Goal: Task Accomplishment & Management: Use online tool/utility

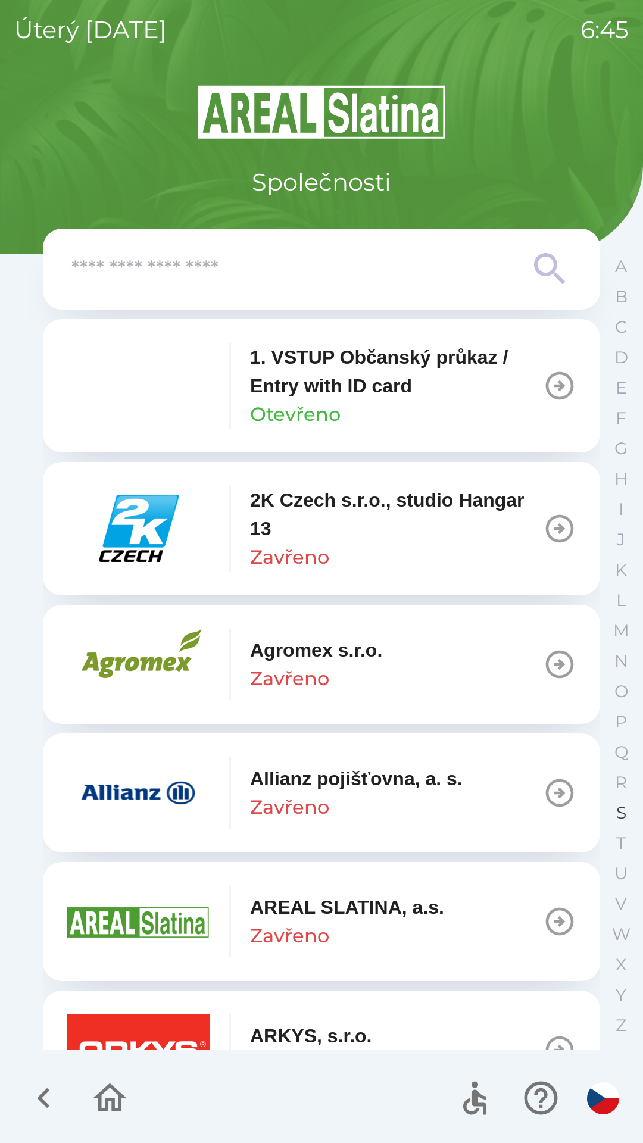
click at [617, 810] on p "S" at bounding box center [621, 812] width 10 height 21
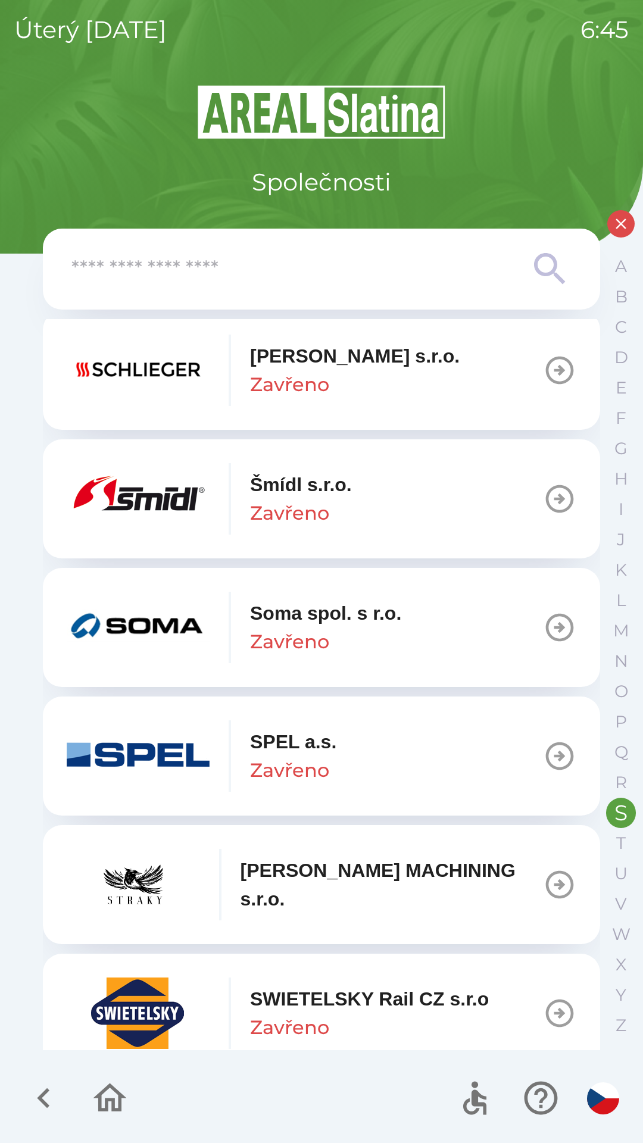
scroll to position [159, 0]
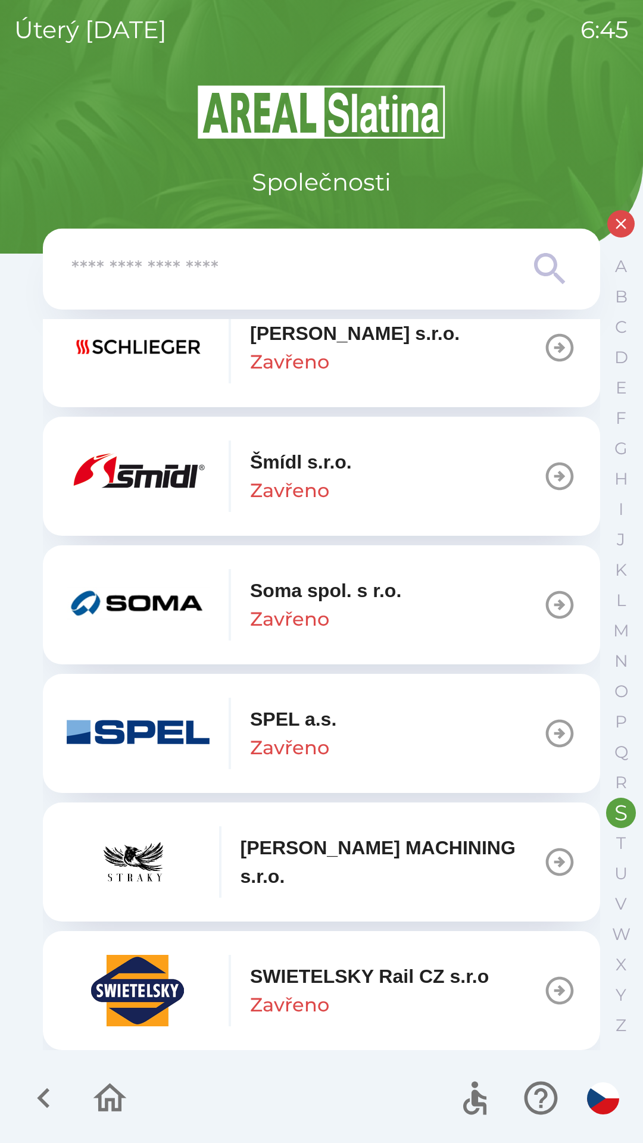
click at [359, 992] on div "SWIETELSKY Rail CZ s.r.o Zavřeno" at bounding box center [369, 990] width 239 height 57
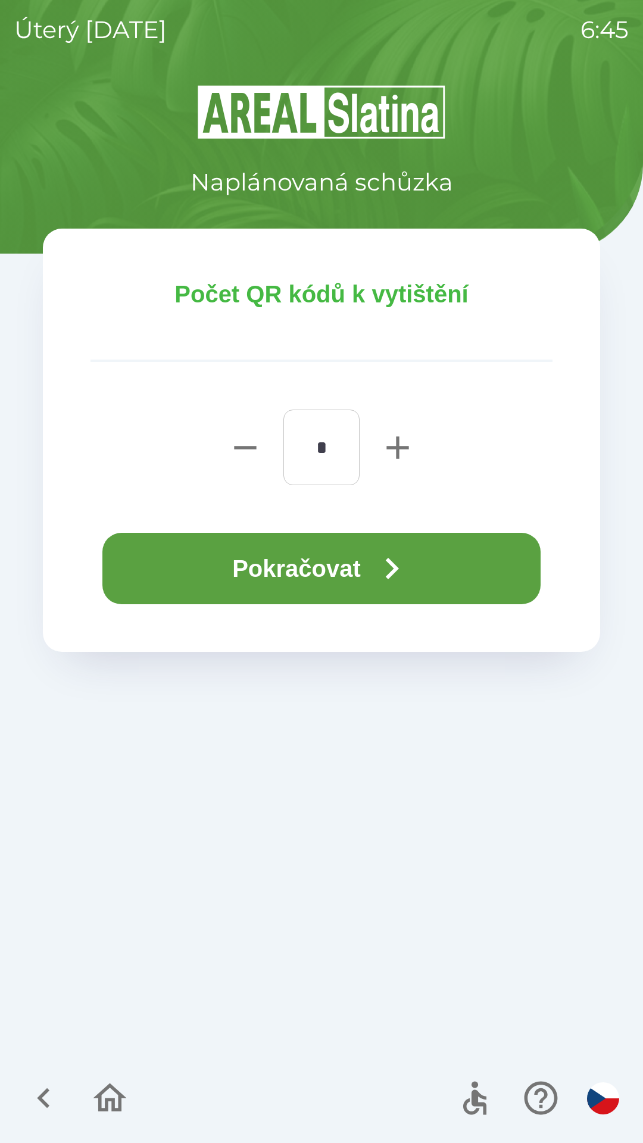
click at [345, 568] on button "Pokračovat" at bounding box center [321, 568] width 438 height 71
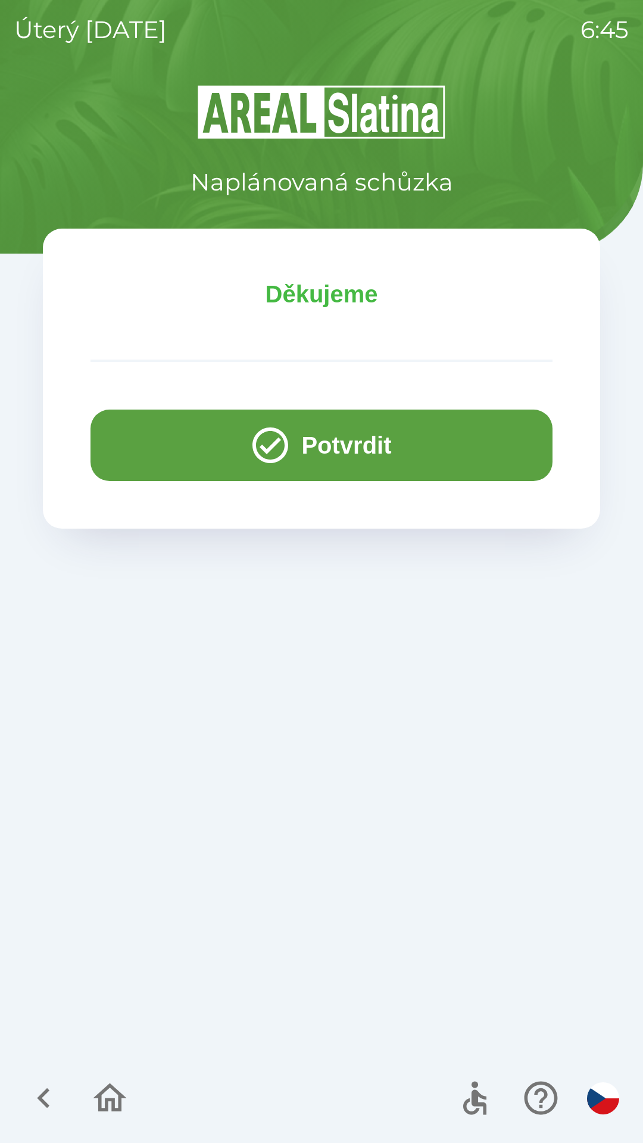
click at [313, 444] on button "Potvrdit" at bounding box center [321, 444] width 462 height 71
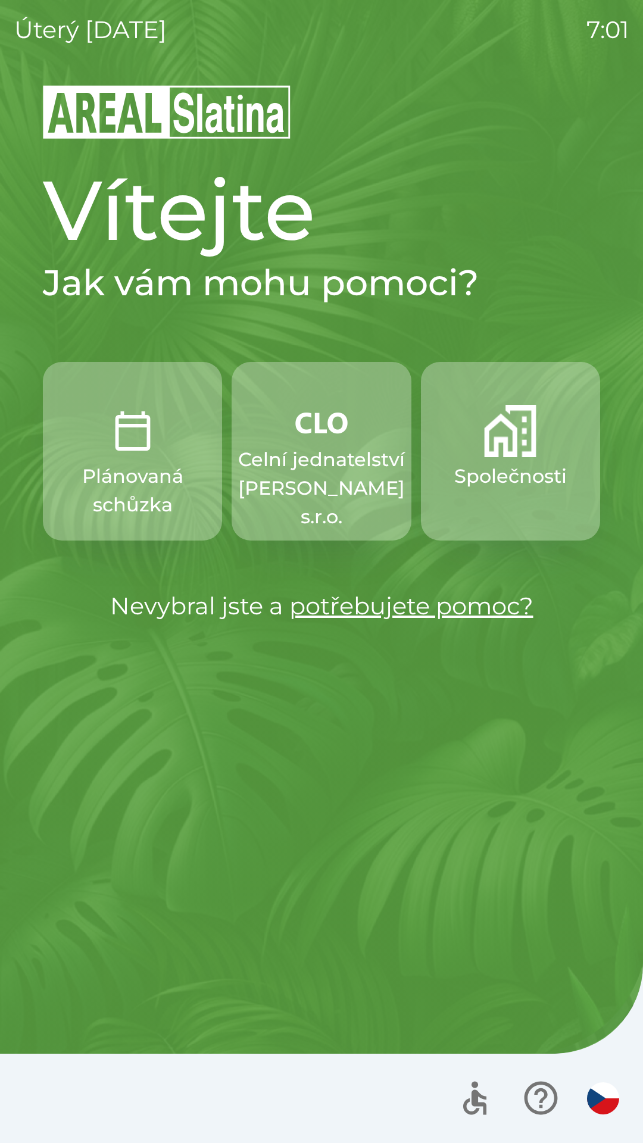
click at [352, 476] on p "Celní jednatelství [PERSON_NAME] s.r.o." at bounding box center [321, 488] width 167 height 86
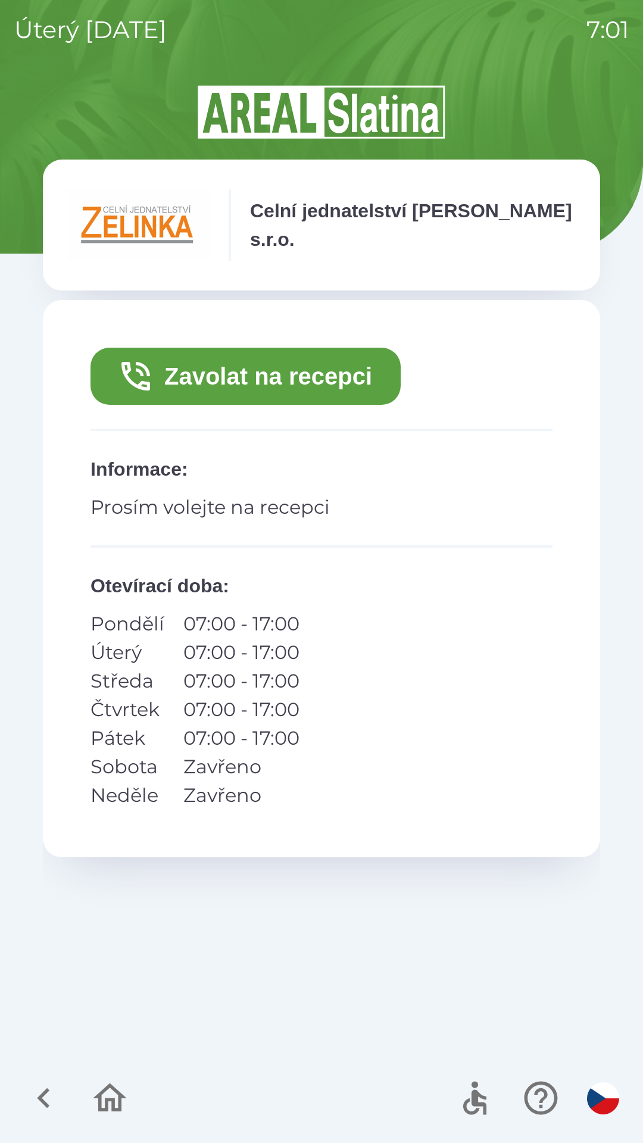
click at [256, 384] on button "Zavolat na recepci" at bounding box center [245, 376] width 310 height 57
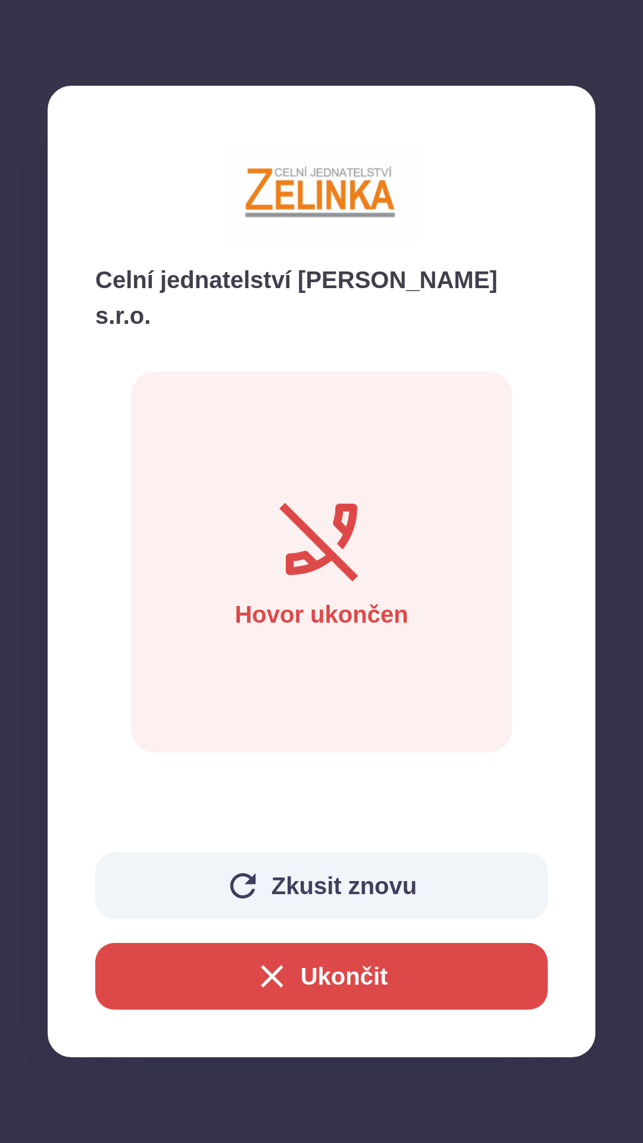
click at [374, 969] on button "Ukončit" at bounding box center [321, 976] width 452 height 67
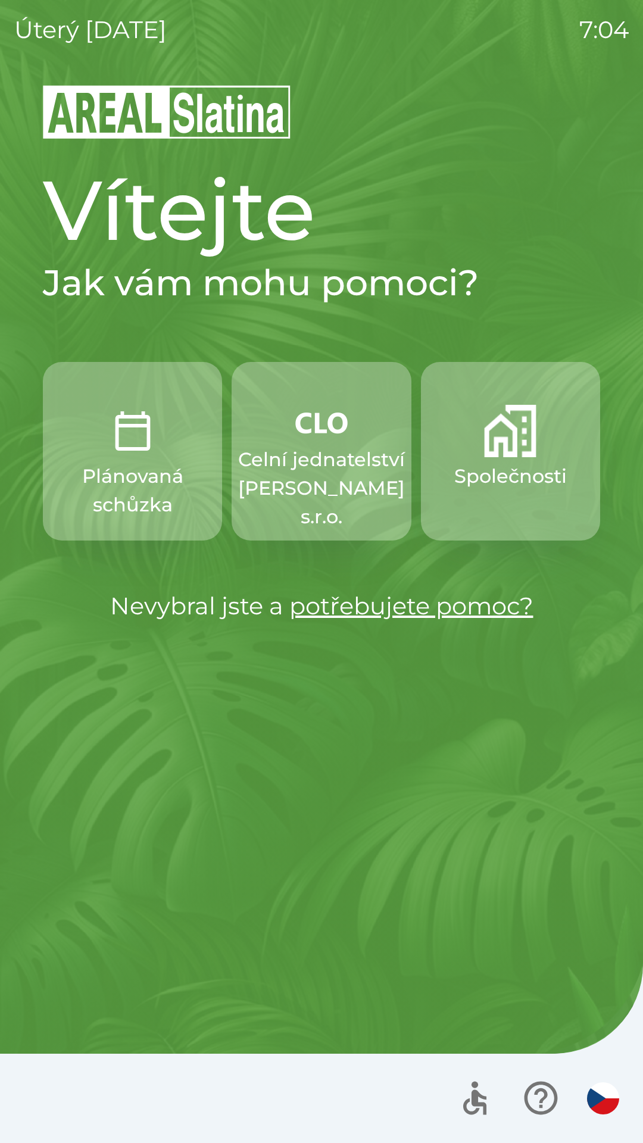
click at [348, 495] on p "Celní jednatelství [PERSON_NAME] s.r.o." at bounding box center [321, 488] width 167 height 86
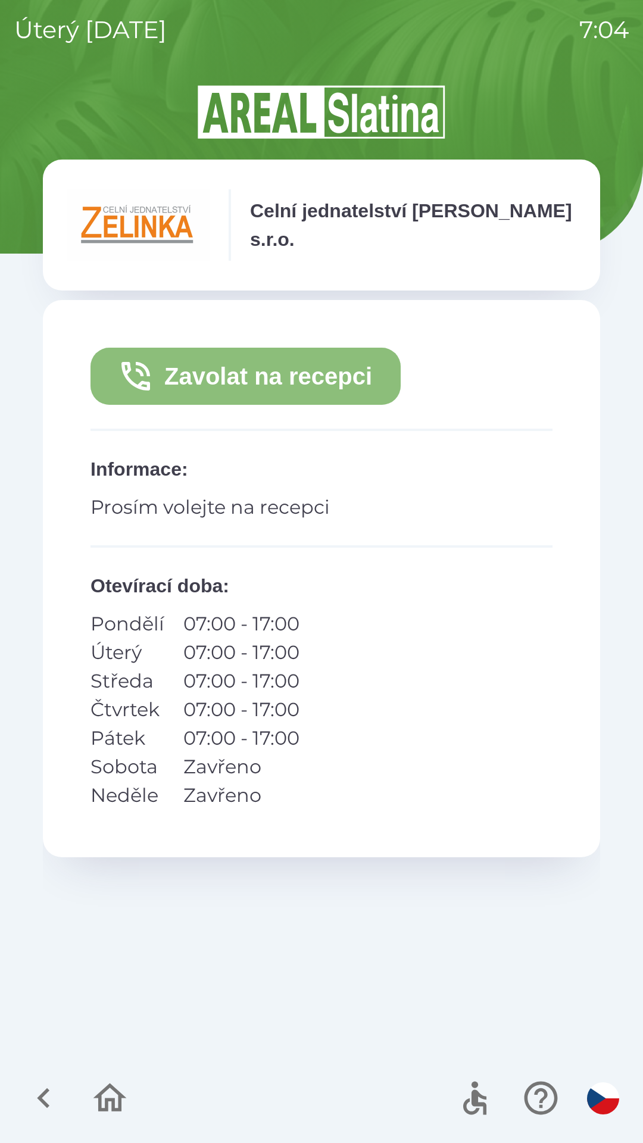
click at [212, 367] on button "Zavolat na recepci" at bounding box center [245, 376] width 310 height 57
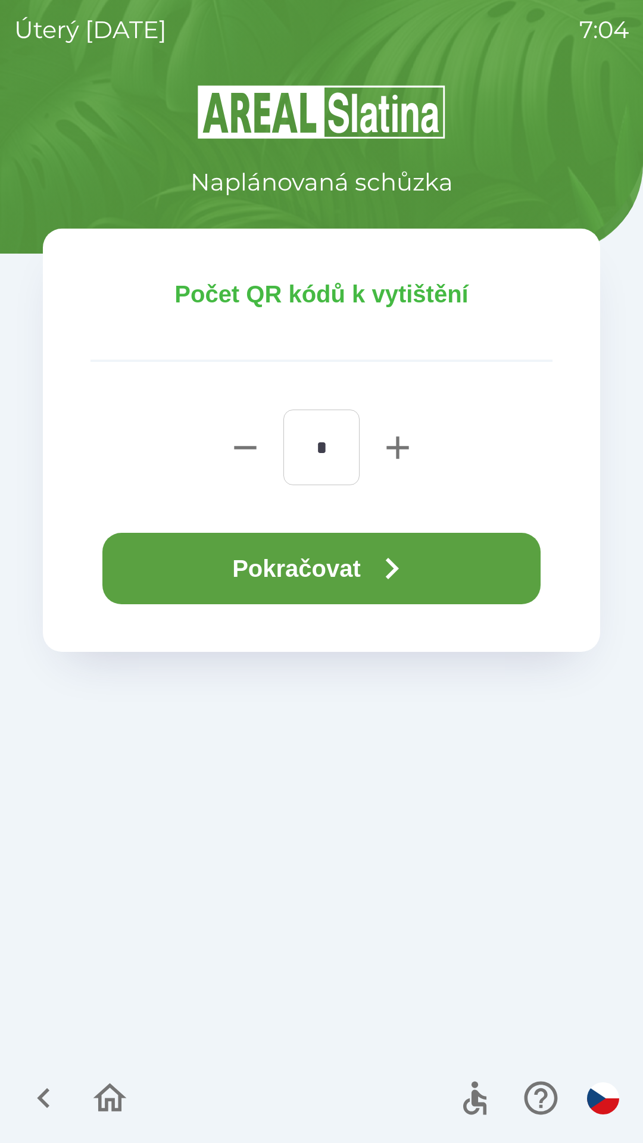
click at [236, 562] on button "Pokračovat" at bounding box center [321, 568] width 438 height 71
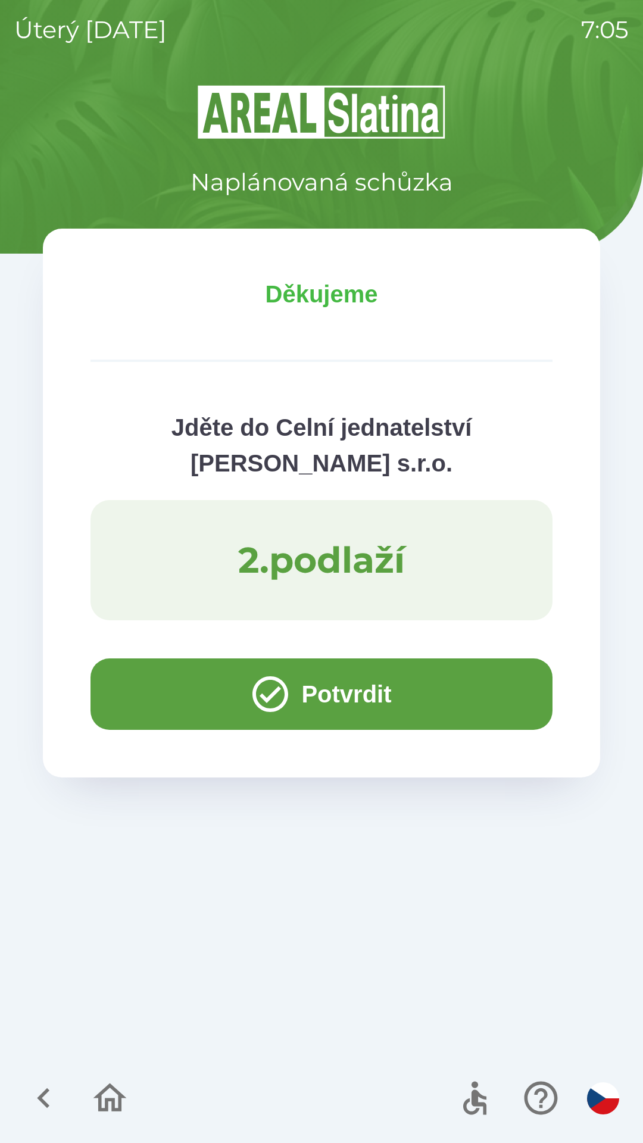
click at [93, 690] on button "Potvrdit" at bounding box center [321, 693] width 462 height 71
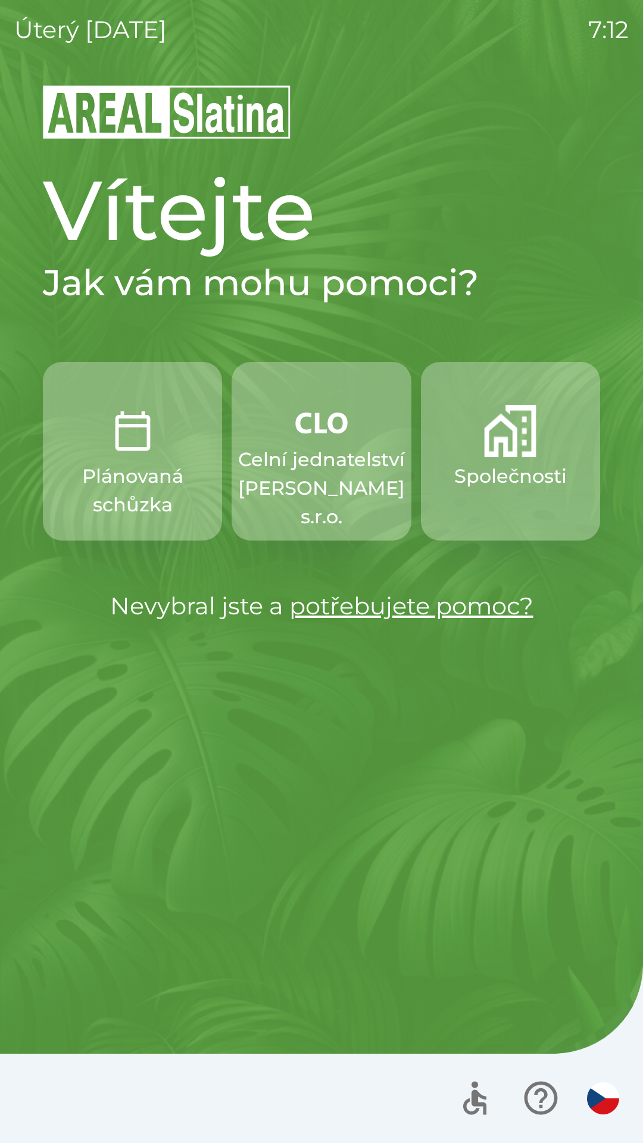
click at [321, 465] on p "Celní jednatelství [PERSON_NAME] s.r.o." at bounding box center [321, 488] width 167 height 86
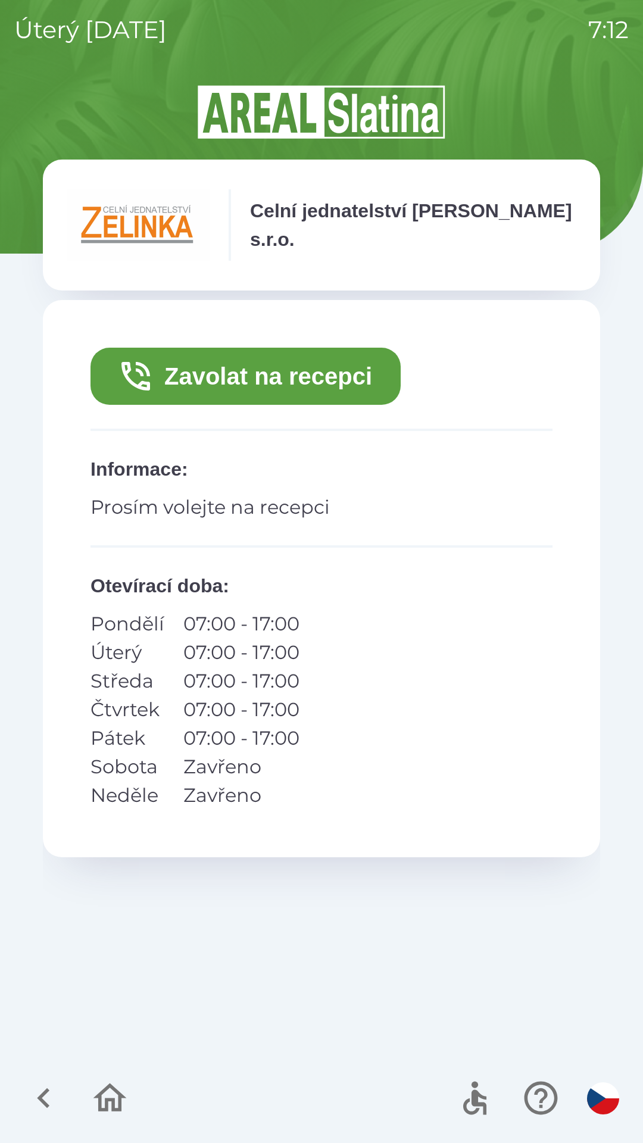
click at [309, 383] on button "Zavolat na recepci" at bounding box center [245, 376] width 310 height 57
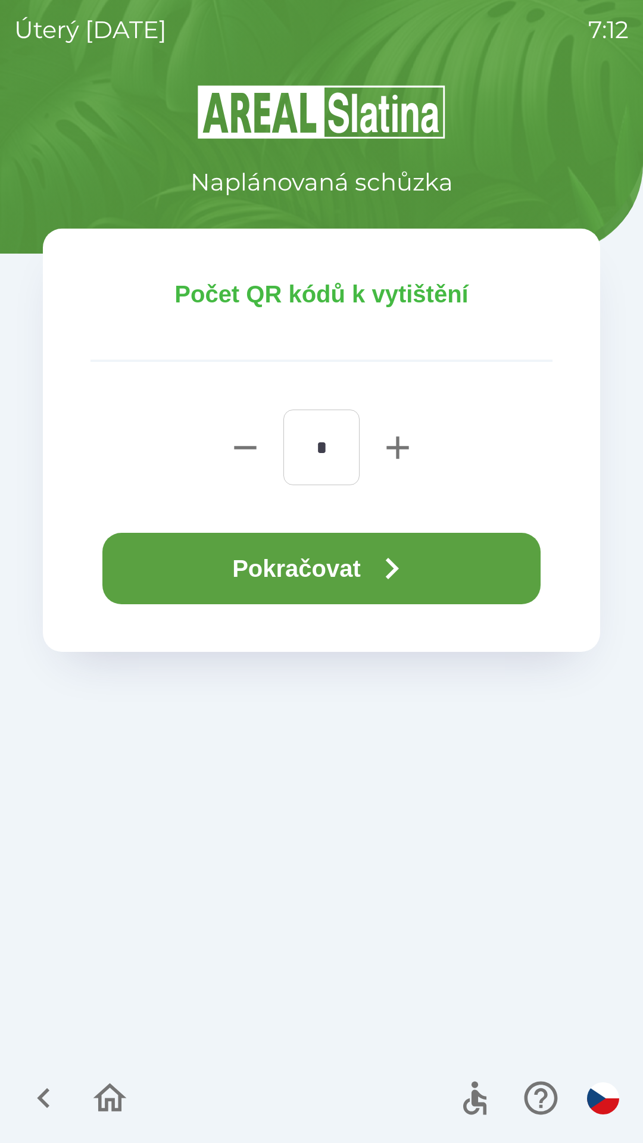
click at [384, 446] on icon "button" at bounding box center [398, 447] width 38 height 38
click at [395, 448] on icon "button" at bounding box center [397, 447] width 22 height 22
click at [395, 440] on icon "button" at bounding box center [398, 447] width 38 height 38
type input "*"
click at [351, 567] on button "Pokračovat" at bounding box center [321, 568] width 438 height 71
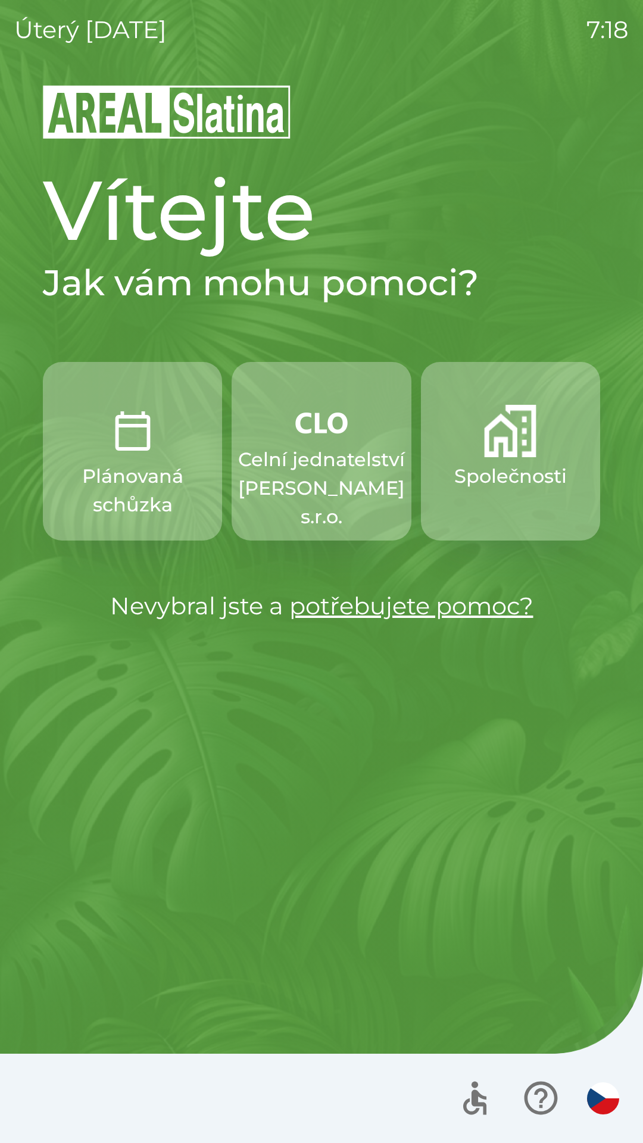
click at [323, 447] on p "Celní jednatelství [PERSON_NAME] s.r.o." at bounding box center [321, 488] width 167 height 86
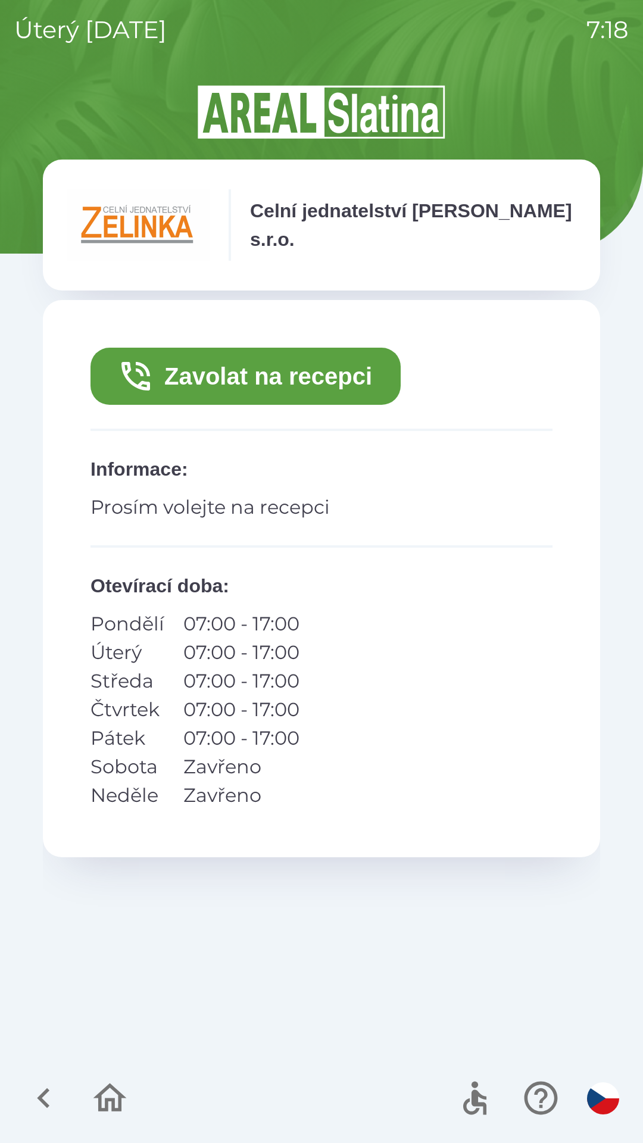
click at [324, 375] on button "Zavolat na recepci" at bounding box center [245, 376] width 310 height 57
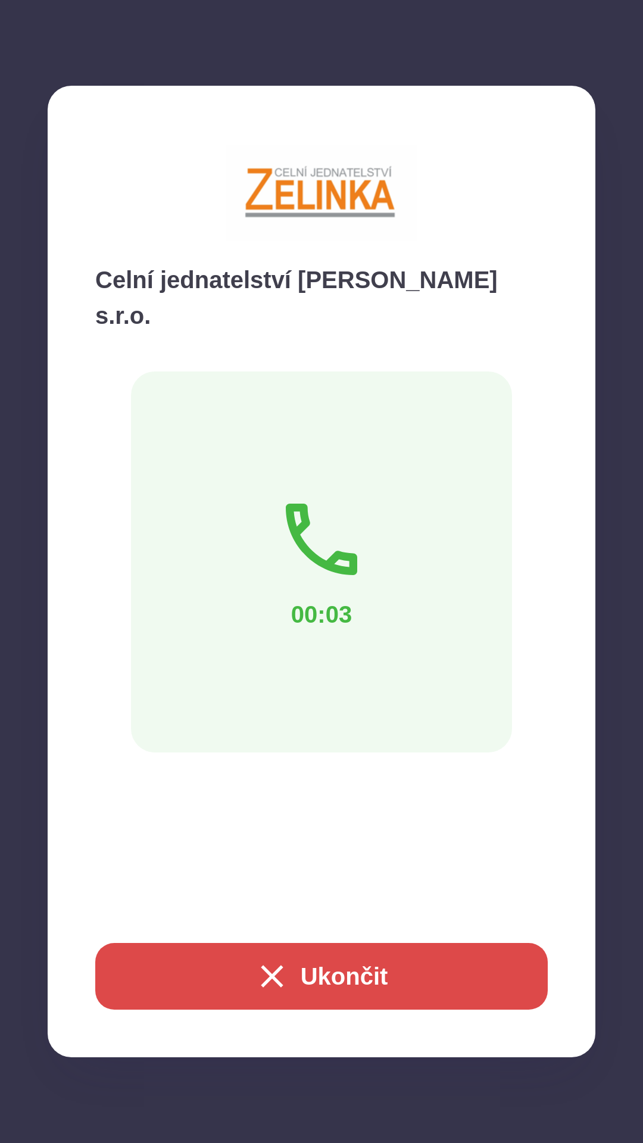
click at [286, 980] on icon "button" at bounding box center [272, 976] width 38 height 38
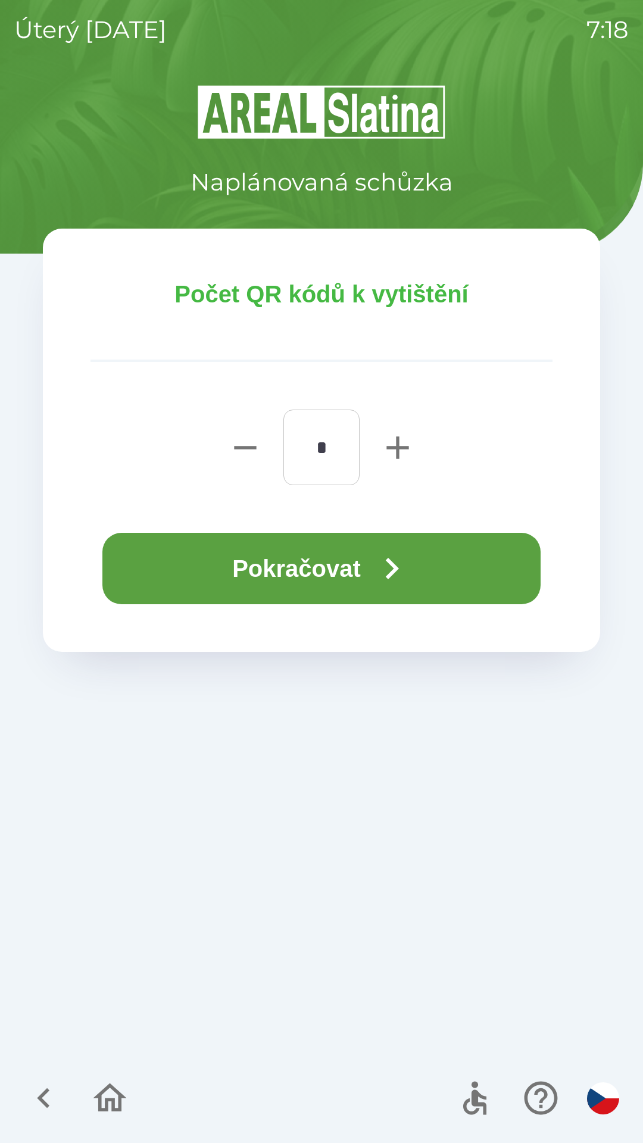
click at [307, 437] on input "*" at bounding box center [322, 447] width 48 height 47
click at [316, 445] on input "*" at bounding box center [322, 447] width 48 height 47
click at [321, 447] on input "*" at bounding box center [322, 447] width 48 height 47
click at [383, 555] on icon "button" at bounding box center [391, 568] width 43 height 43
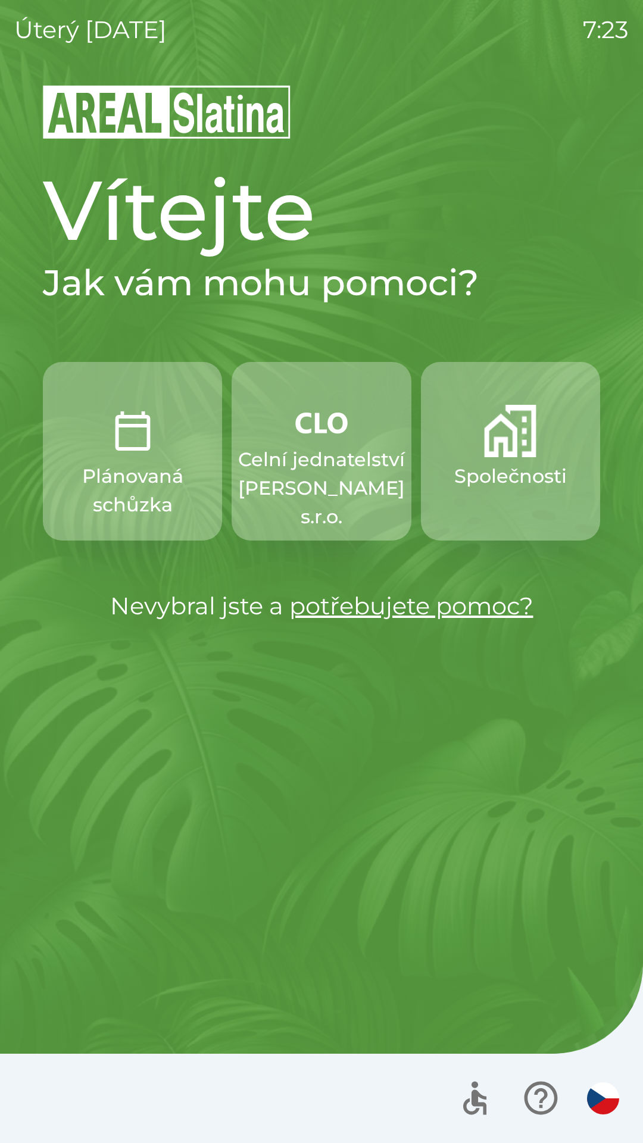
click at [510, 460] on button "Společnosti" at bounding box center [510, 451] width 179 height 179
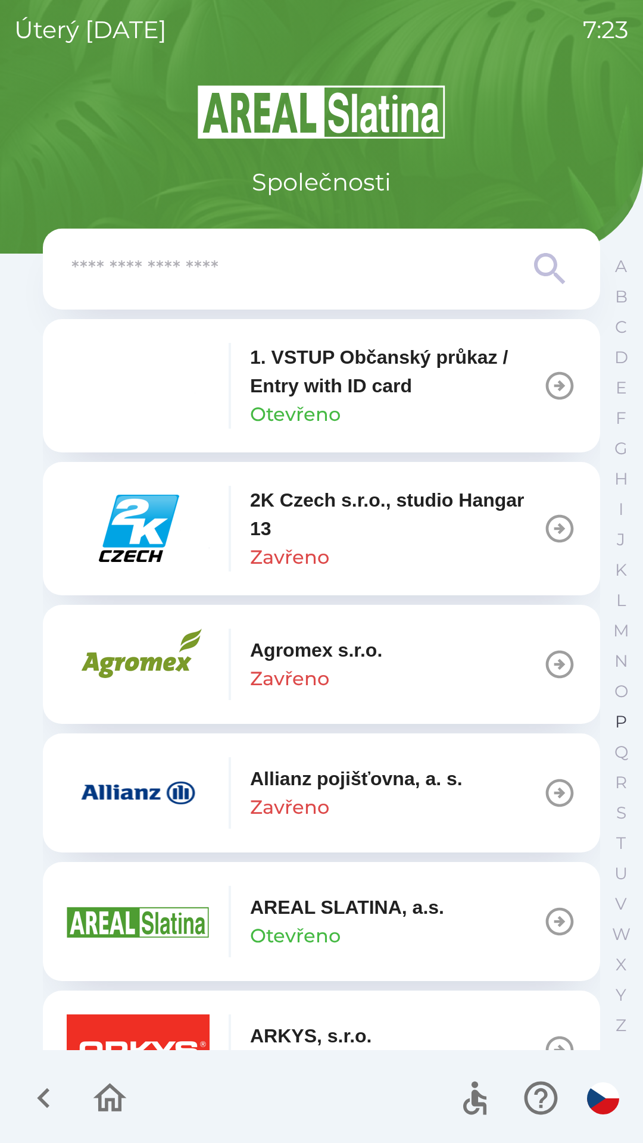
click at [614, 726] on button "P" at bounding box center [621, 721] width 30 height 30
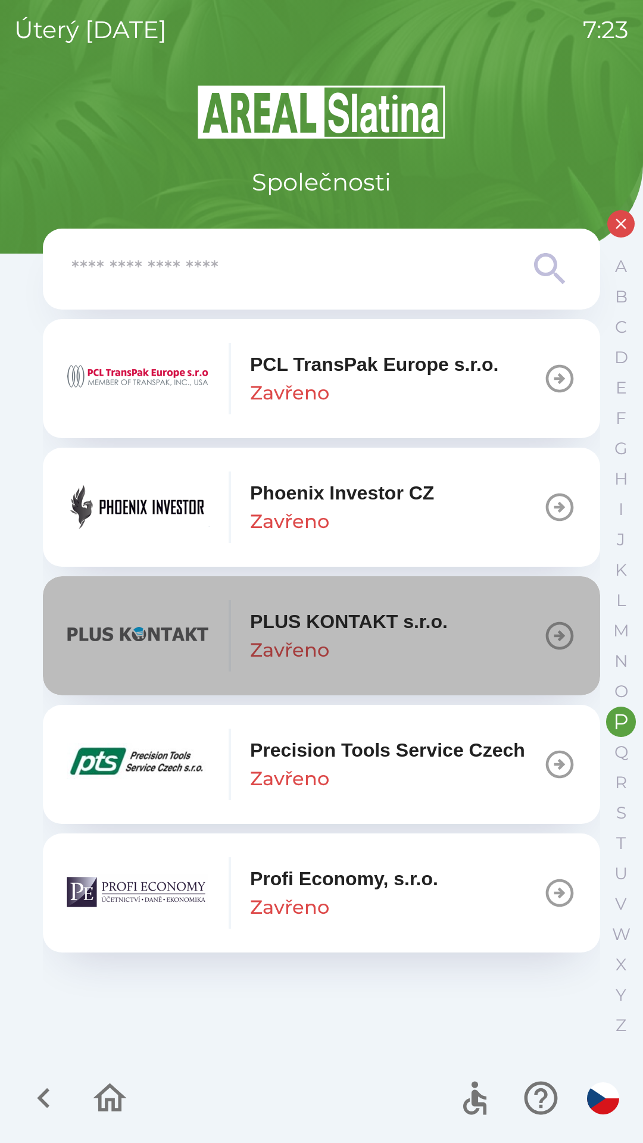
click at [325, 634] on p "PLUS KONTAKT s.r.o." at bounding box center [349, 621] width 198 height 29
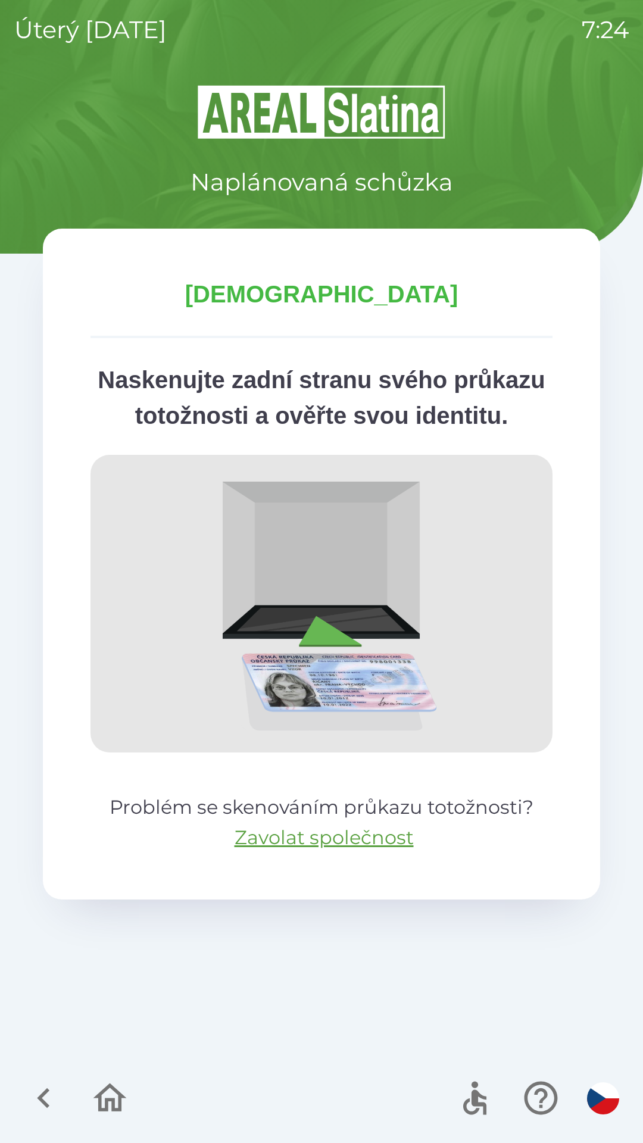
click at [36, 1093] on icon "button" at bounding box center [44, 1098] width 40 height 40
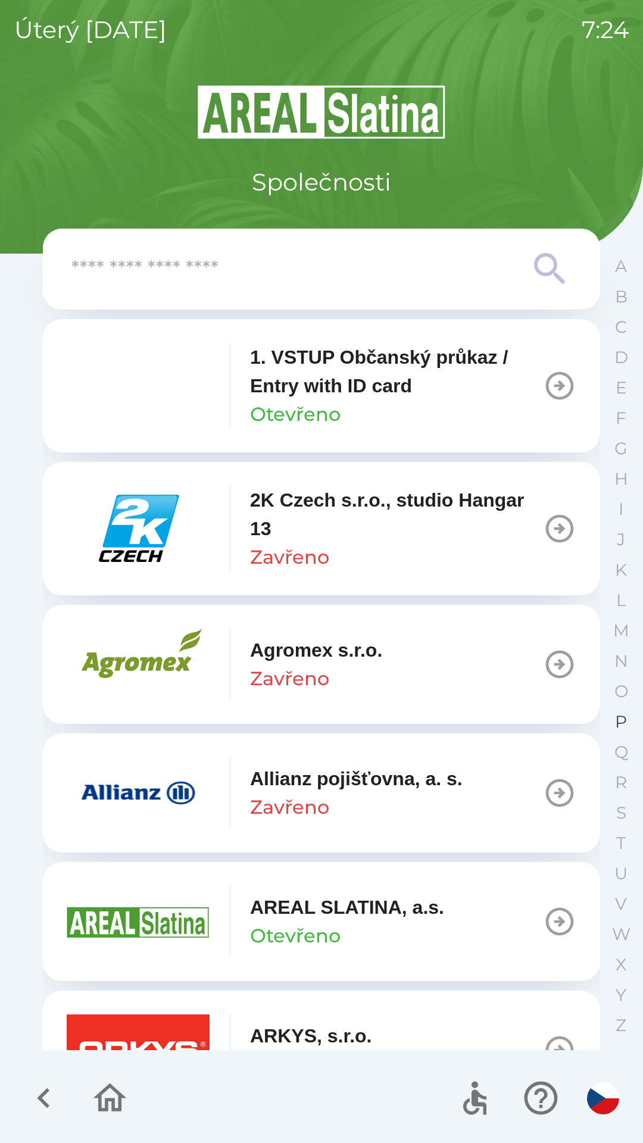
click at [615, 719] on p "P" at bounding box center [621, 721] width 12 height 21
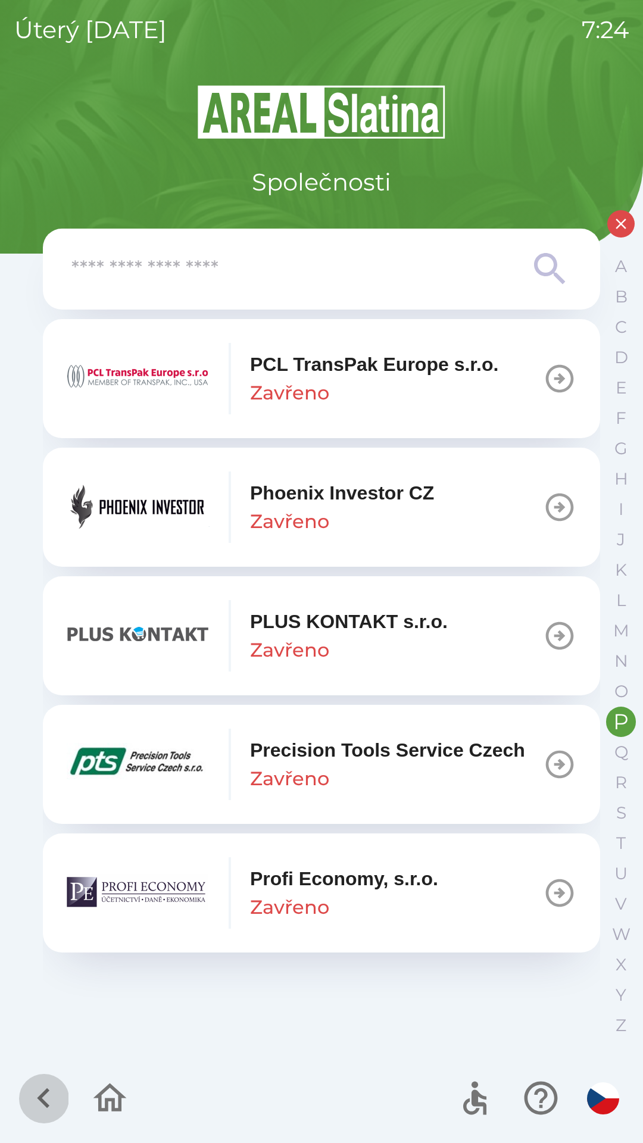
click at [33, 1090] on icon "button" at bounding box center [44, 1098] width 40 height 40
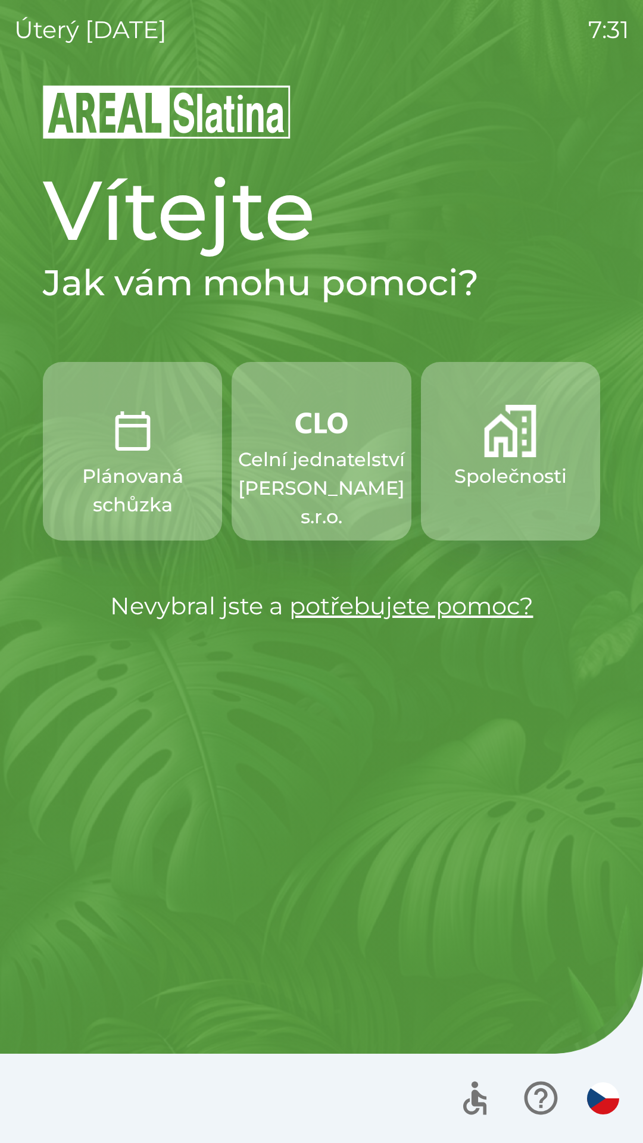
click at [326, 468] on p "Celní jednatelství [PERSON_NAME] s.r.o." at bounding box center [321, 488] width 167 height 86
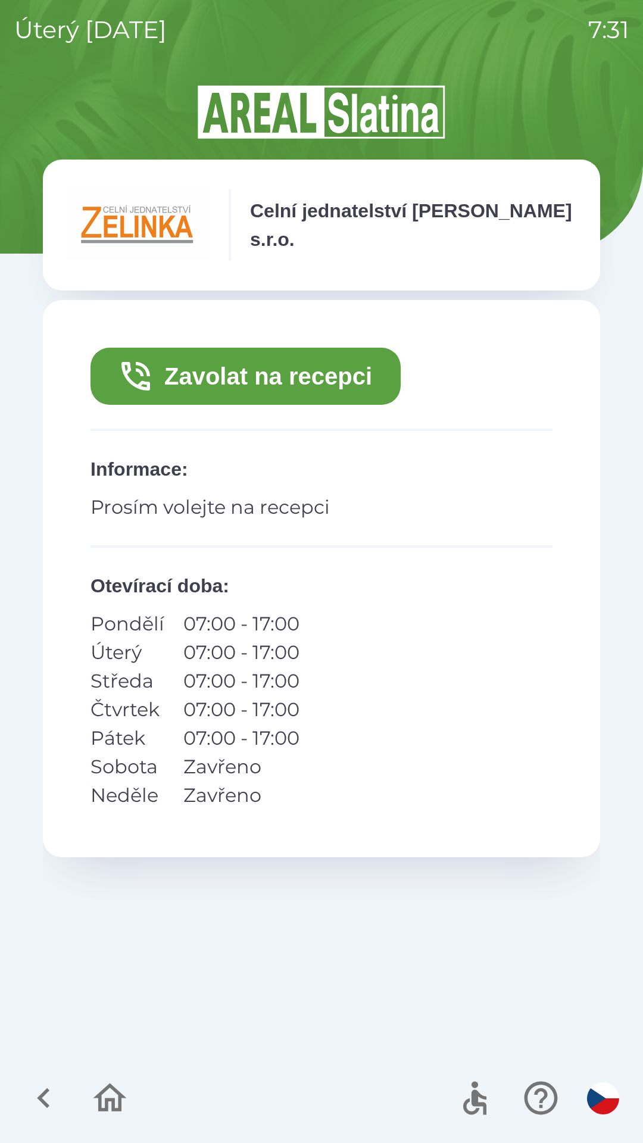
click at [230, 381] on button "Zavolat na recepci" at bounding box center [245, 376] width 310 height 57
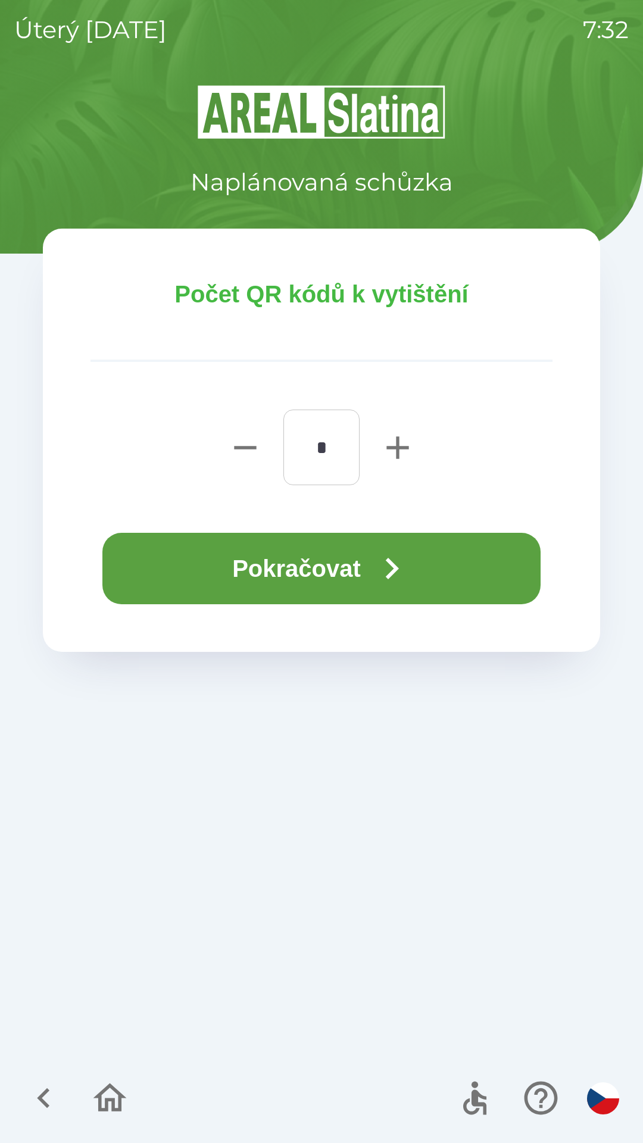
click at [338, 555] on button "Pokračovat" at bounding box center [321, 568] width 438 height 71
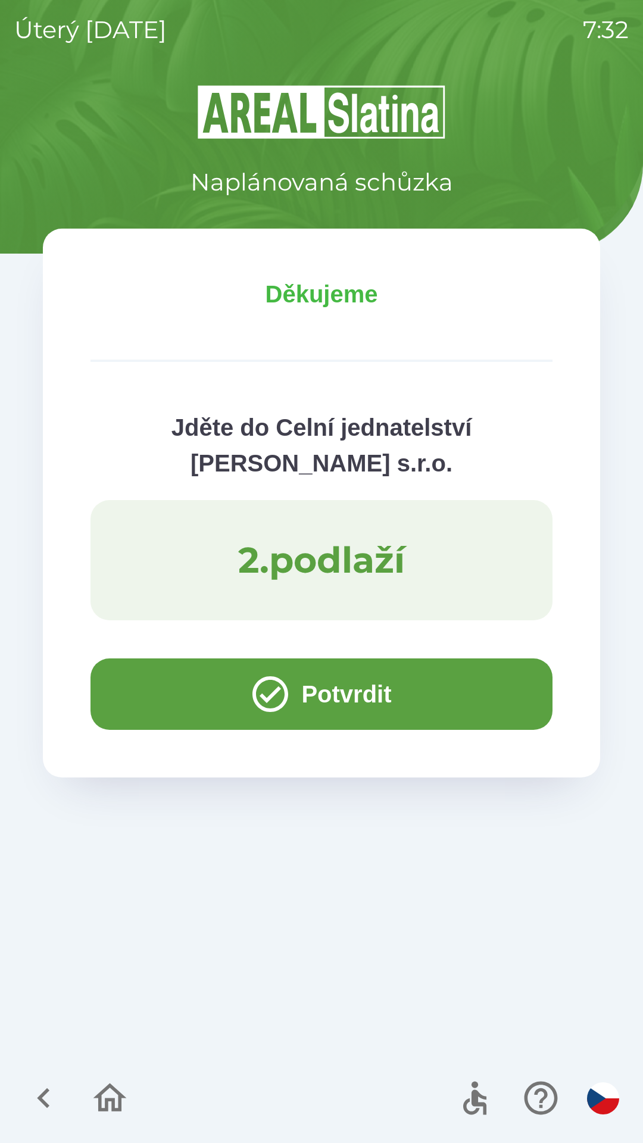
click at [139, 702] on button "Potvrdit" at bounding box center [321, 693] width 462 height 71
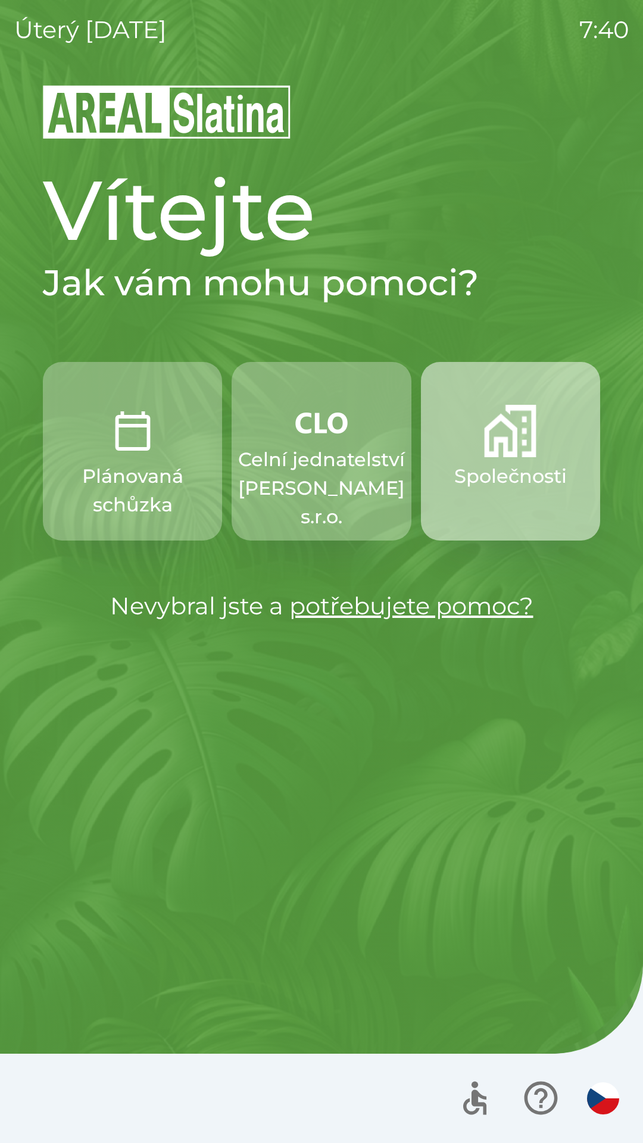
click at [511, 446] on img "button" at bounding box center [510, 431] width 52 height 52
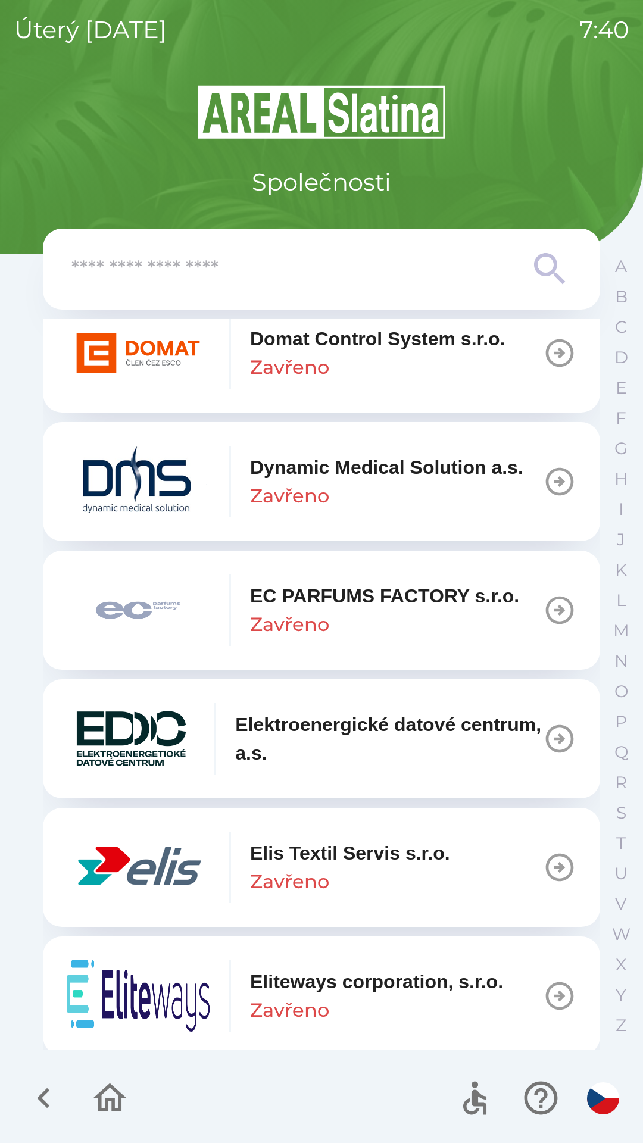
scroll to position [3020, 0]
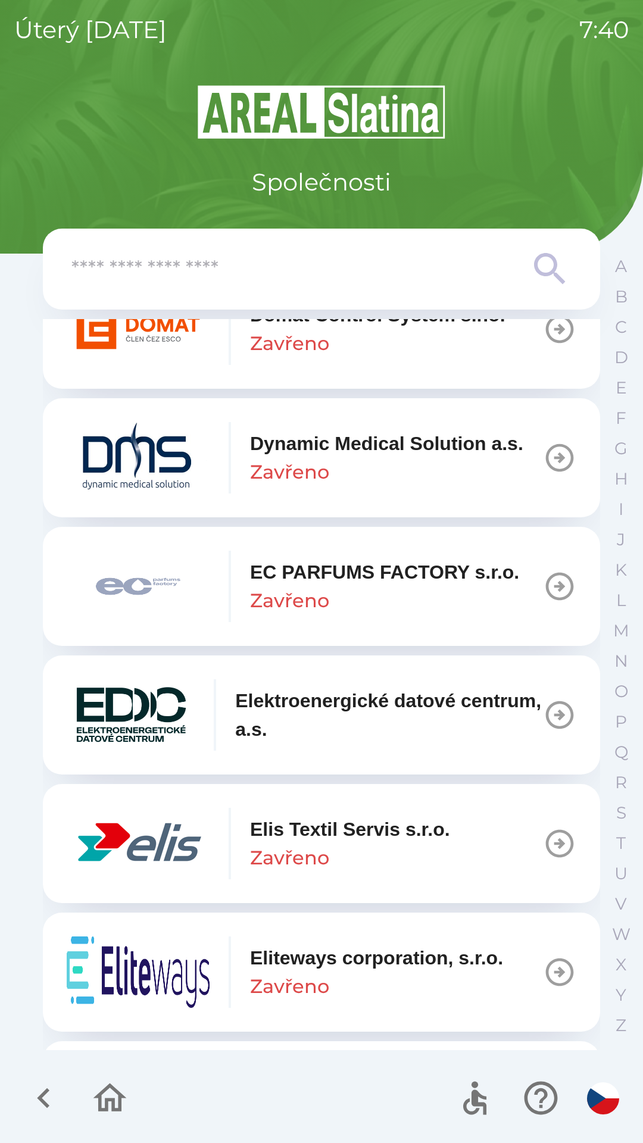
click at [437, 843] on p "Elis Textil Servis s.r.o." at bounding box center [350, 829] width 200 height 29
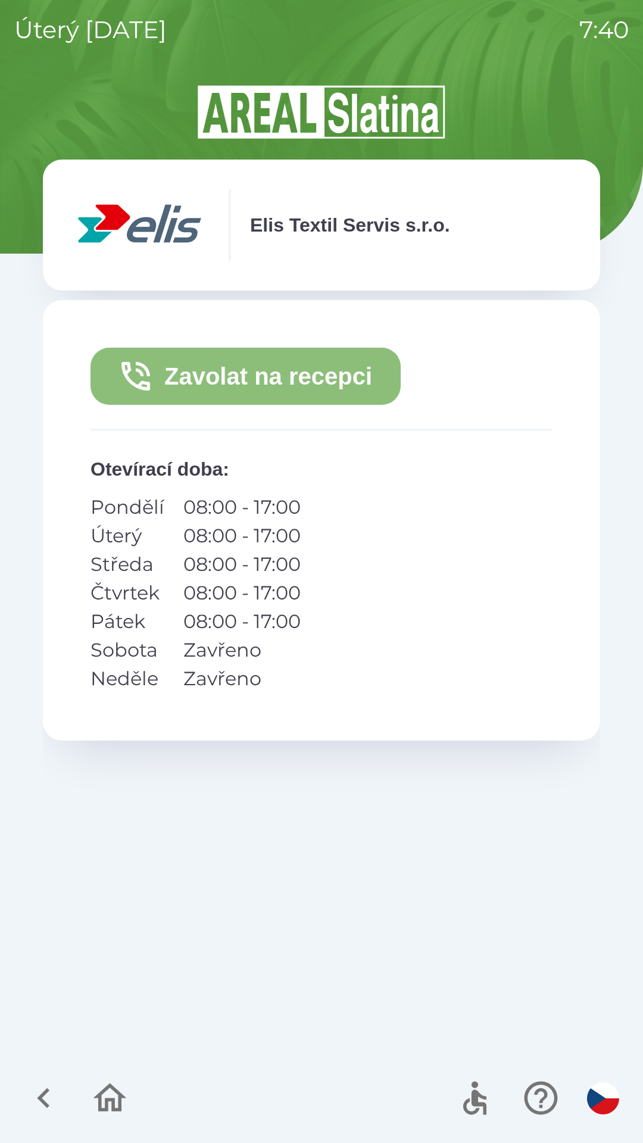
click at [265, 379] on button "Zavolat na recepci" at bounding box center [245, 376] width 310 height 57
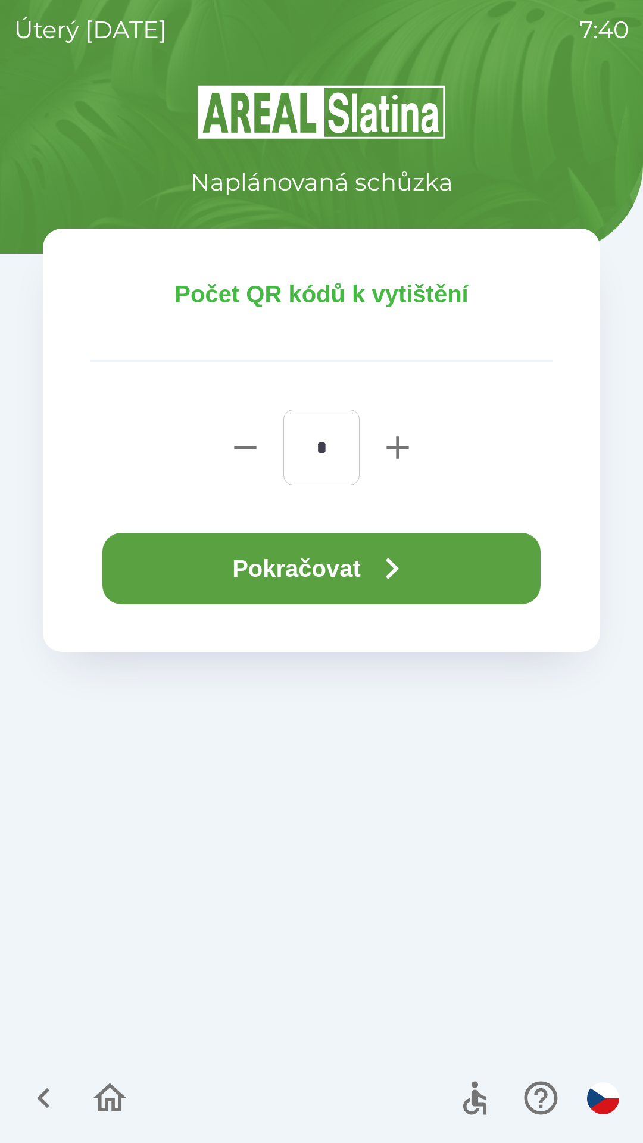
click at [402, 452] on icon "button" at bounding box center [398, 447] width 38 height 38
type input "*"
click at [334, 570] on button "Pokračovat" at bounding box center [321, 568] width 438 height 71
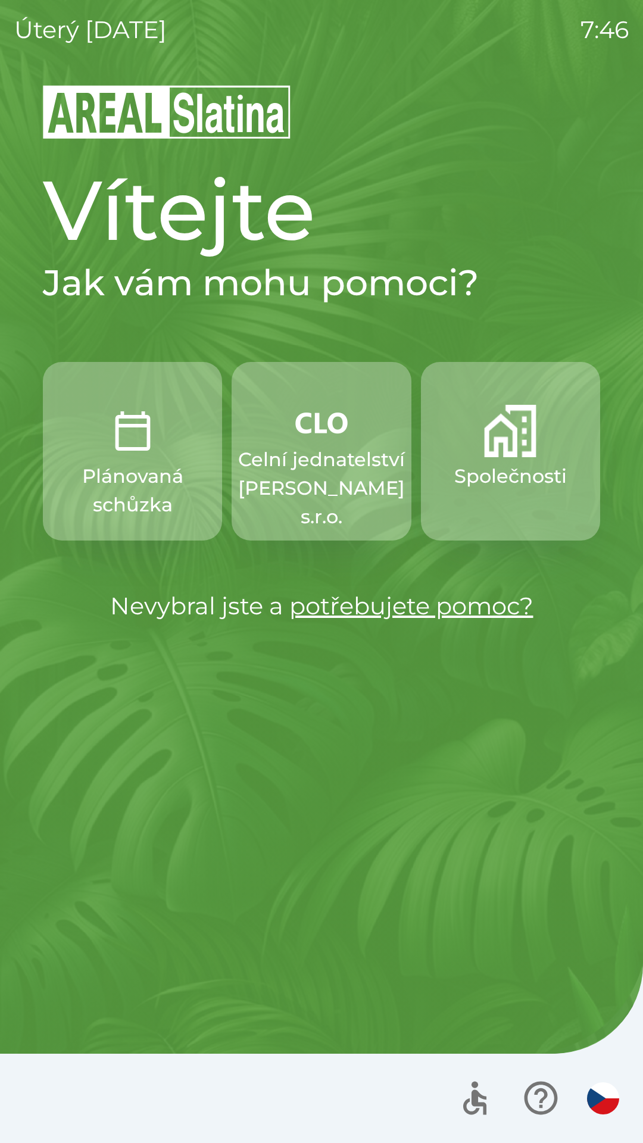
click at [279, 456] on p "Celní jednatelství [PERSON_NAME] s.r.o." at bounding box center [321, 488] width 167 height 86
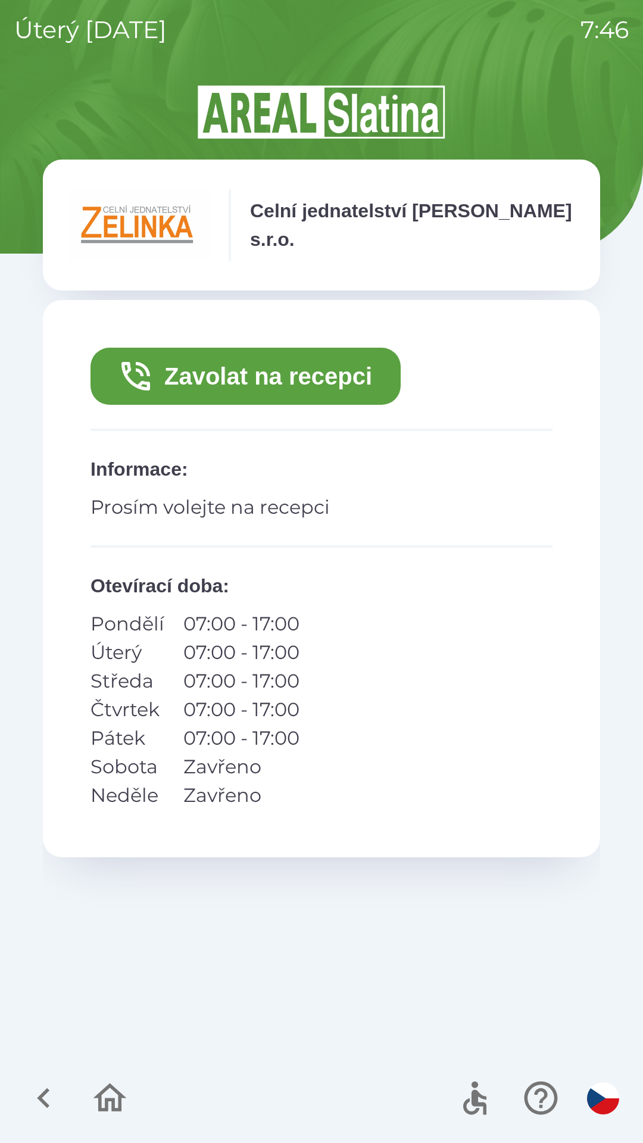
click at [221, 367] on button "Zavolat na recepci" at bounding box center [245, 376] width 310 height 57
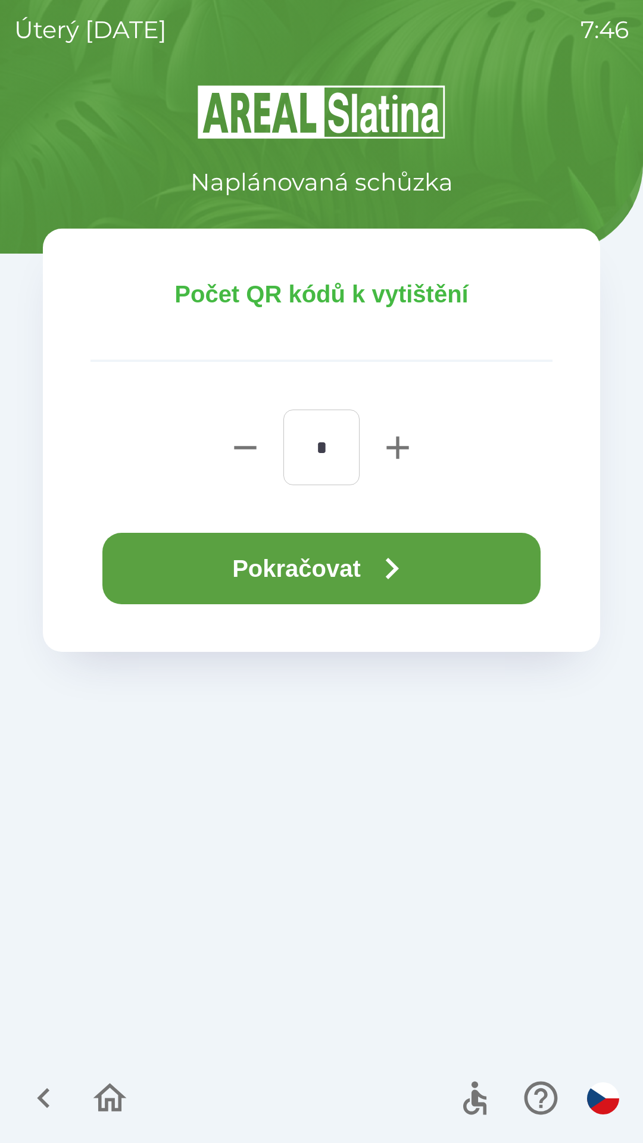
click at [210, 562] on button "Pokračovat" at bounding box center [321, 568] width 438 height 71
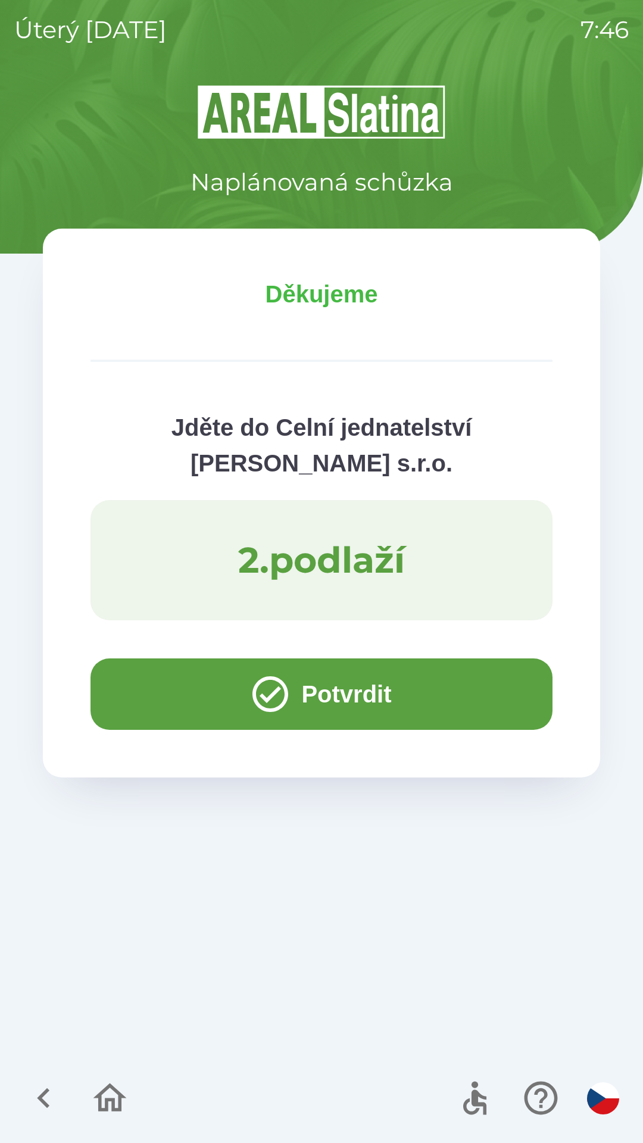
click at [143, 682] on button "Potvrdit" at bounding box center [321, 693] width 462 height 71
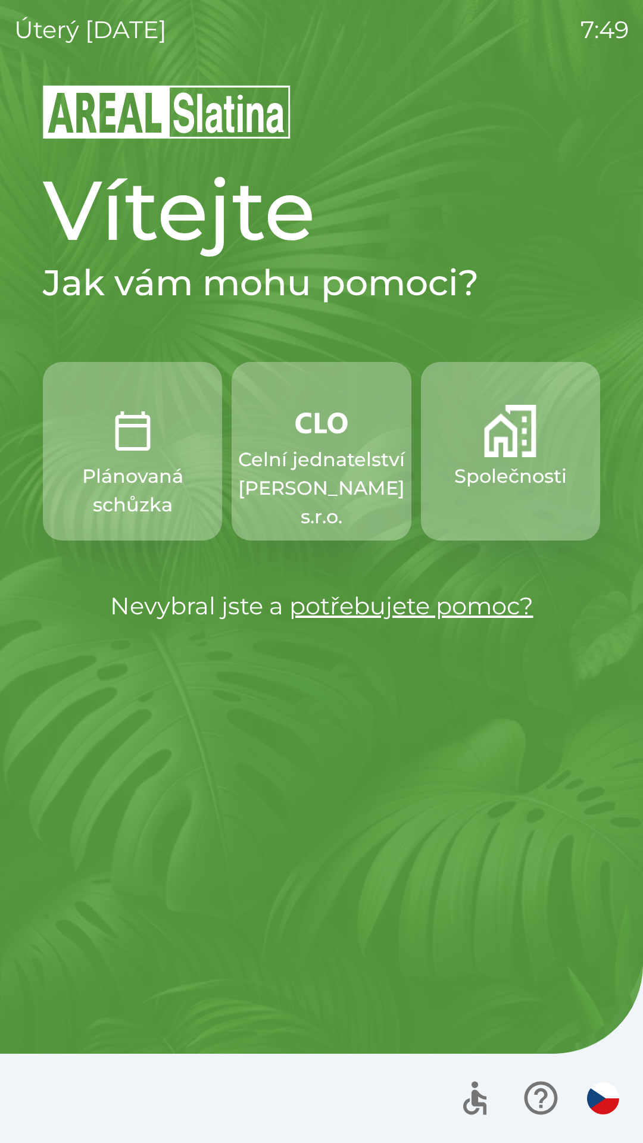
click at [312, 470] on p "Celní jednatelství [PERSON_NAME] s.r.o." at bounding box center [321, 488] width 167 height 86
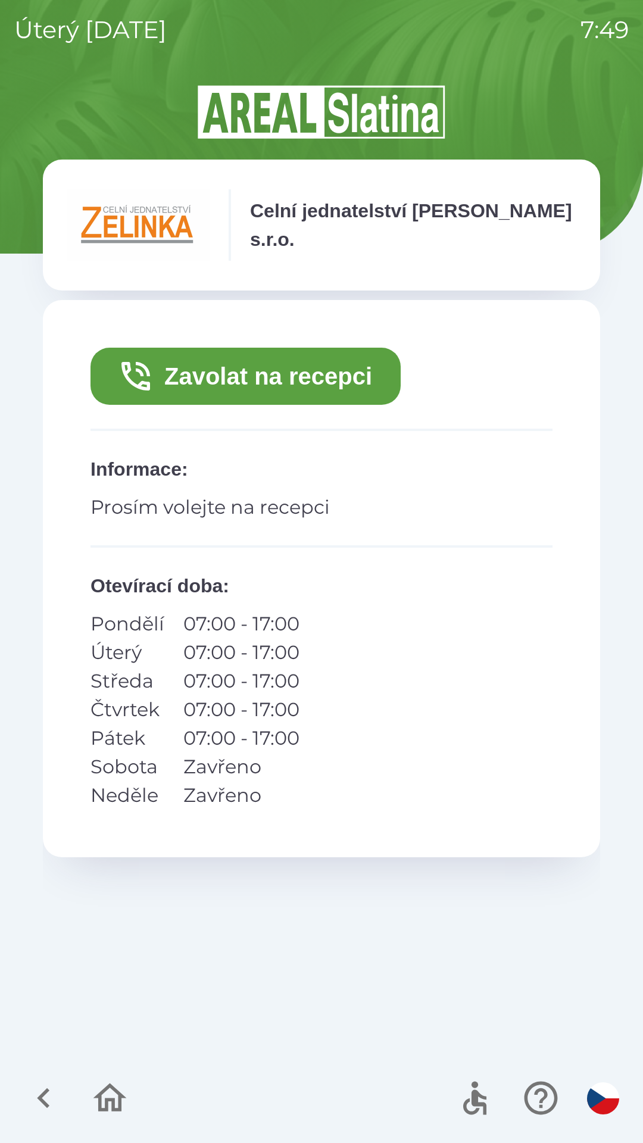
click at [204, 398] on button "Zavolat na recepci" at bounding box center [245, 376] width 310 height 57
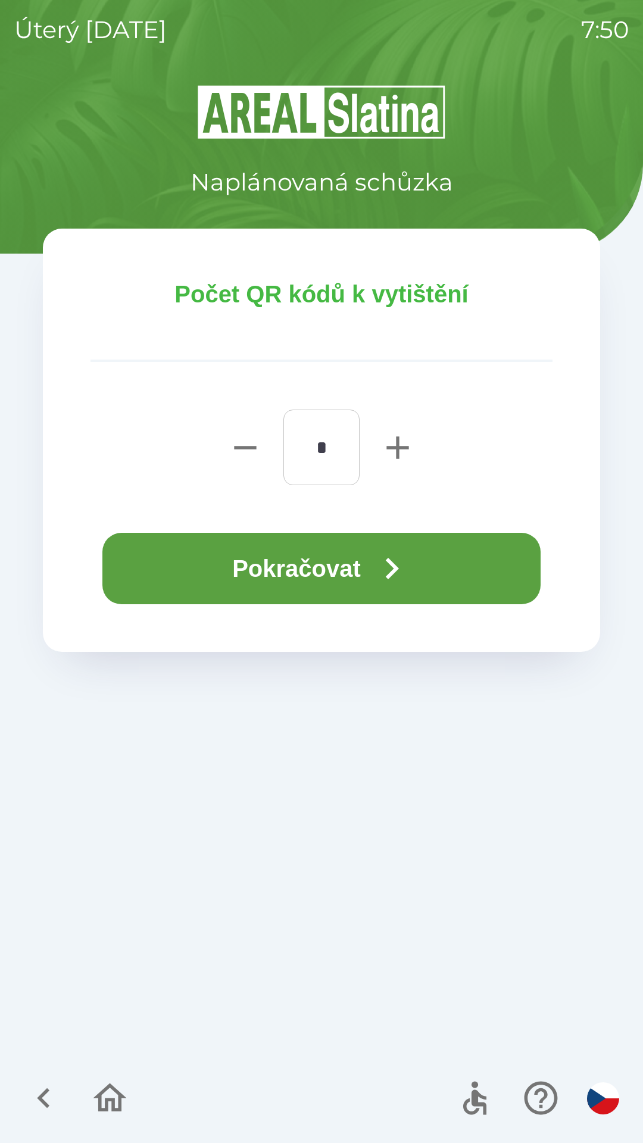
click at [161, 563] on button "Pokračovat" at bounding box center [321, 568] width 438 height 71
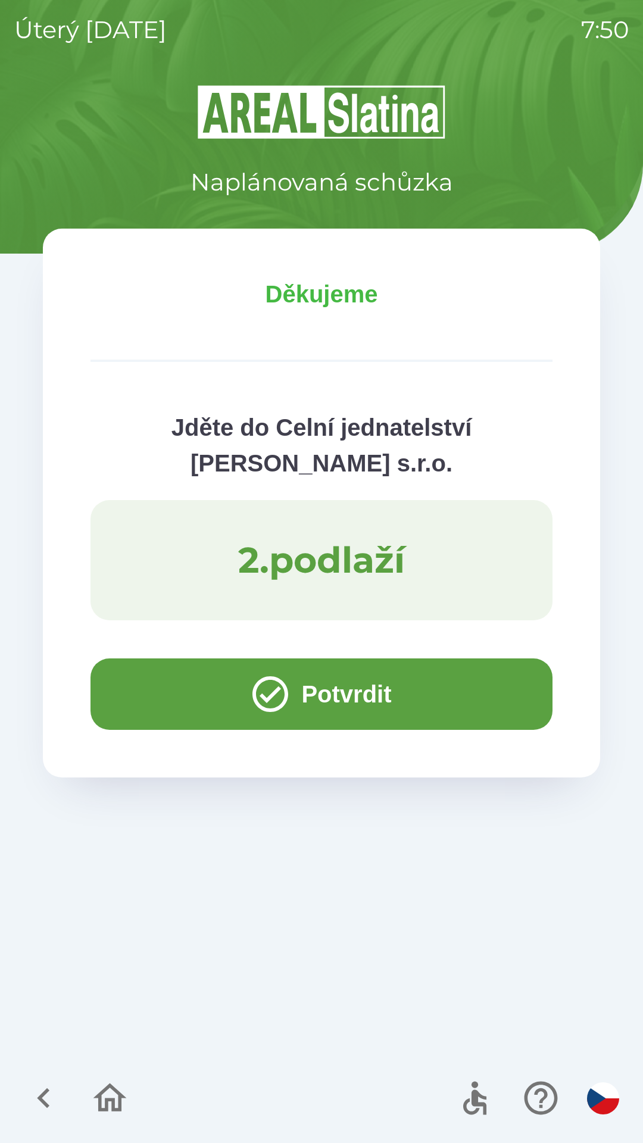
click at [174, 683] on button "Potvrdit" at bounding box center [321, 693] width 462 height 71
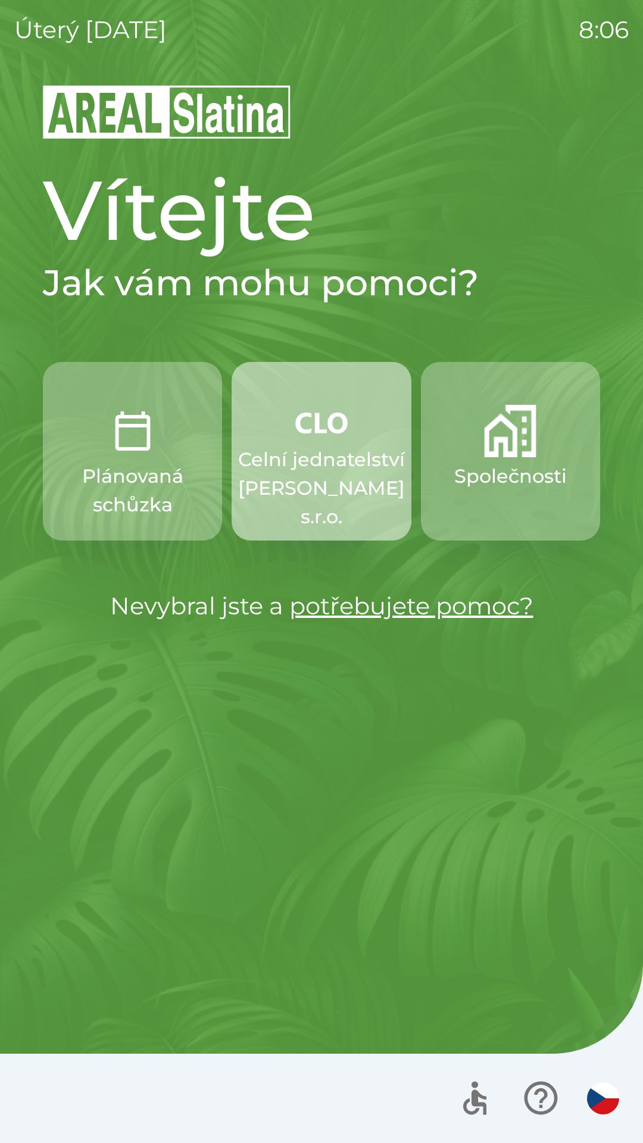
click at [324, 489] on p "Celní jednatelství [PERSON_NAME] s.r.o." at bounding box center [321, 488] width 167 height 86
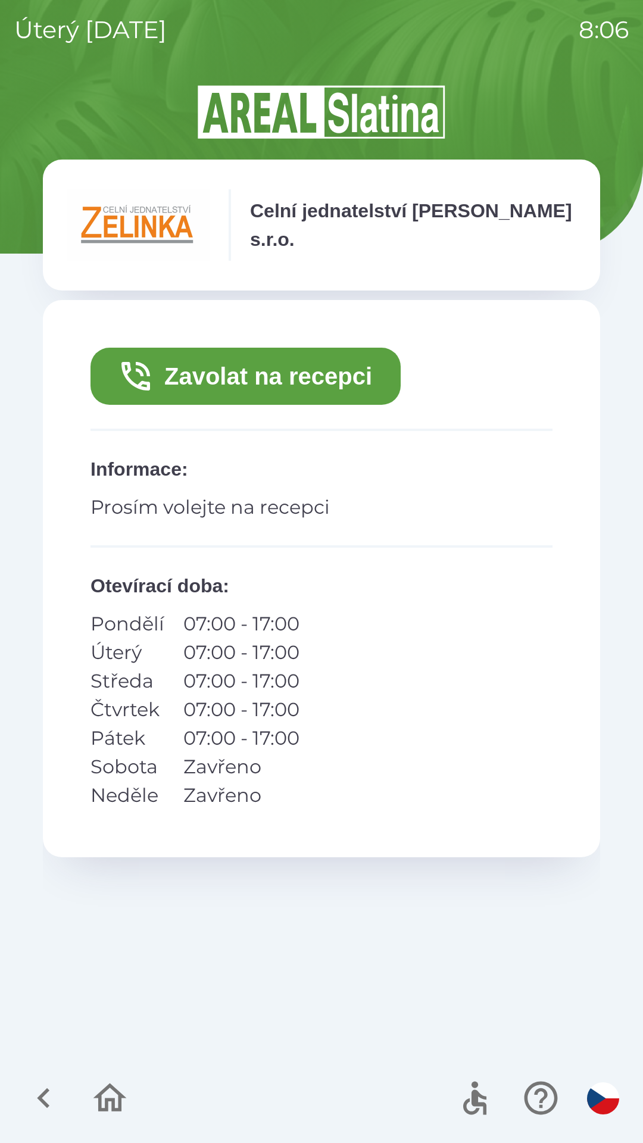
click at [302, 373] on button "Zavolat na recepci" at bounding box center [245, 376] width 310 height 57
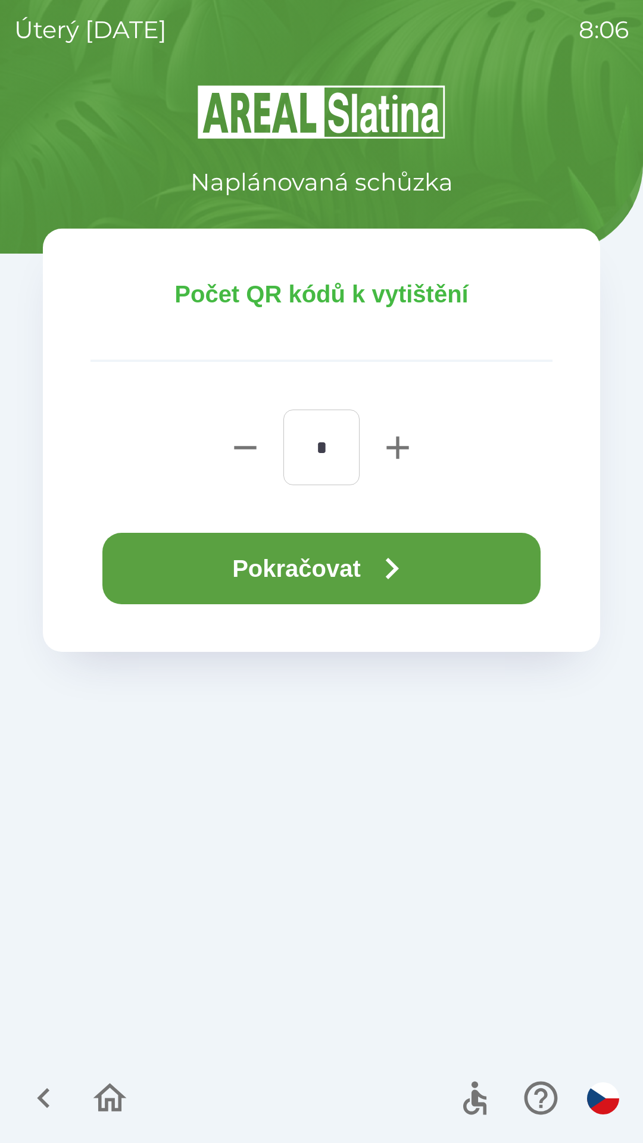
click at [362, 568] on button "Pokračovat" at bounding box center [321, 568] width 438 height 71
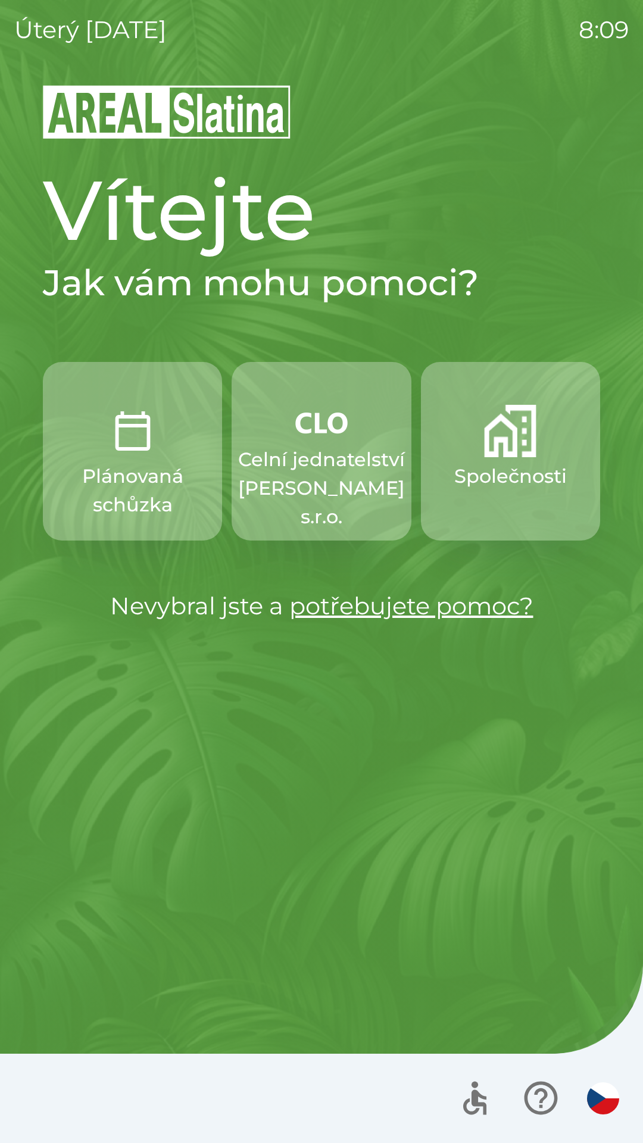
click at [123, 437] on img "button" at bounding box center [133, 431] width 52 height 52
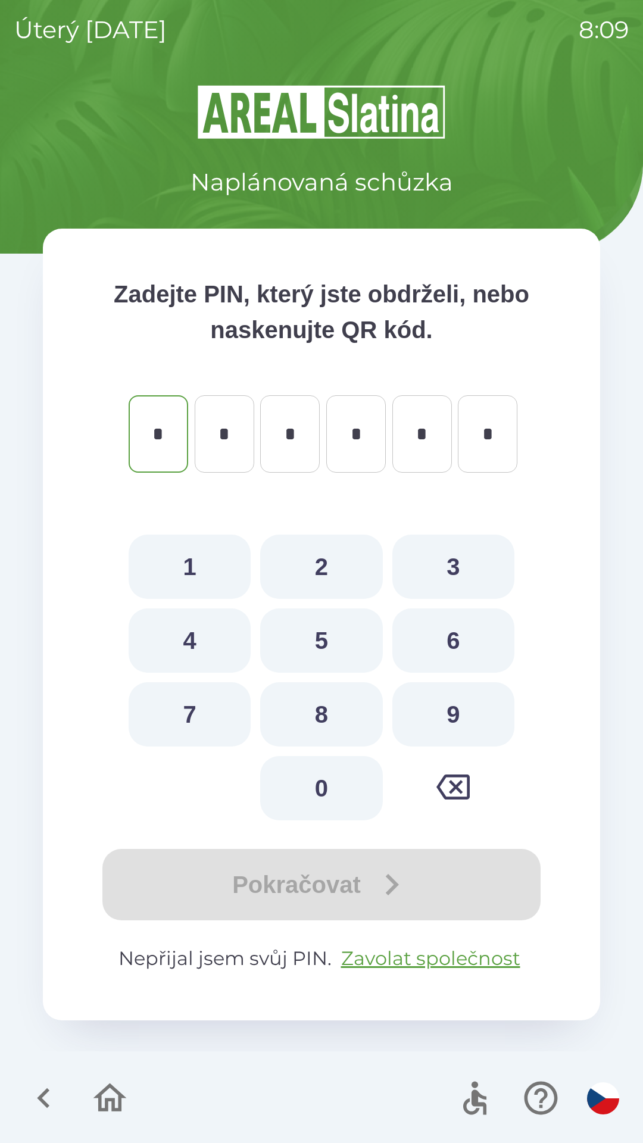
click at [45, 1096] on icon "button" at bounding box center [44, 1098] width 40 height 40
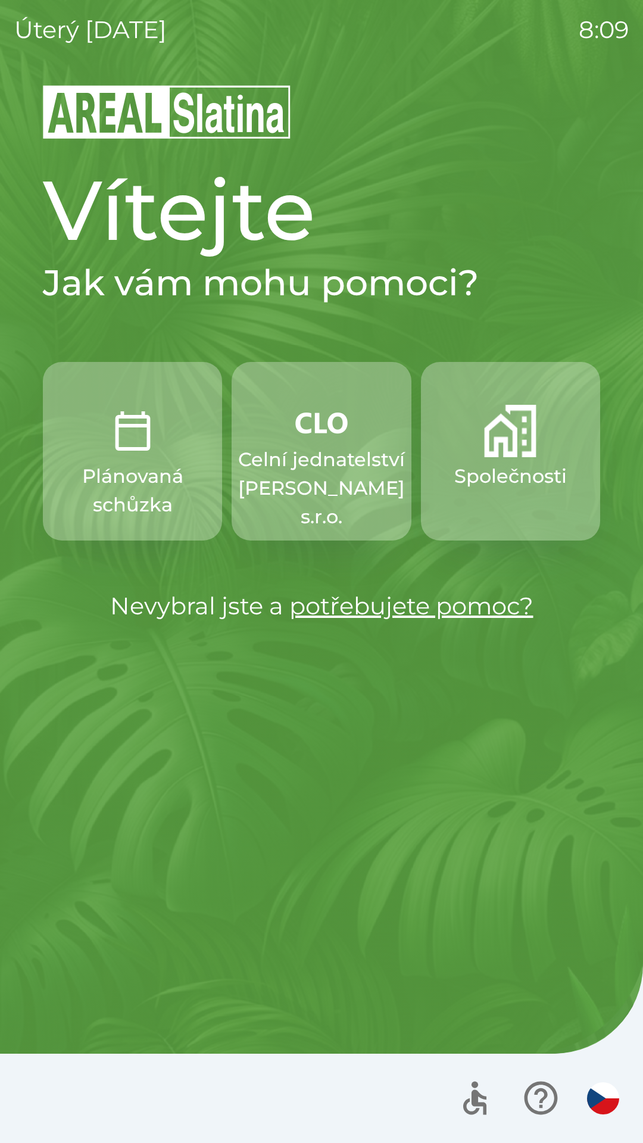
click at [515, 470] on p "Společnosti" at bounding box center [510, 476] width 112 height 29
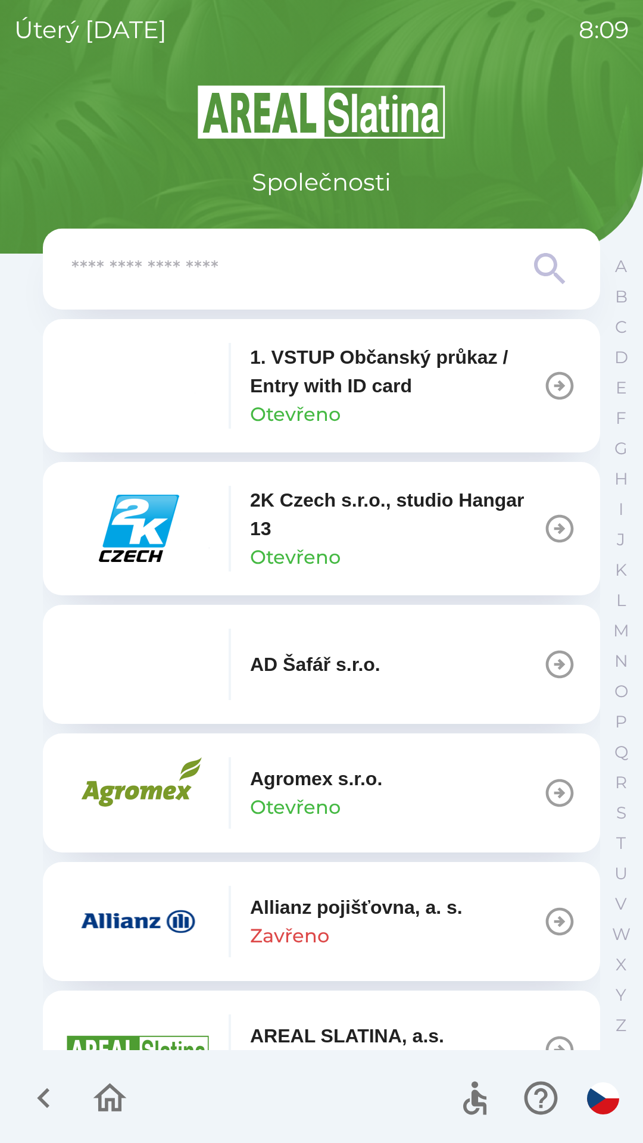
click at [262, 270] on input "text" at bounding box center [297, 269] width 452 height 33
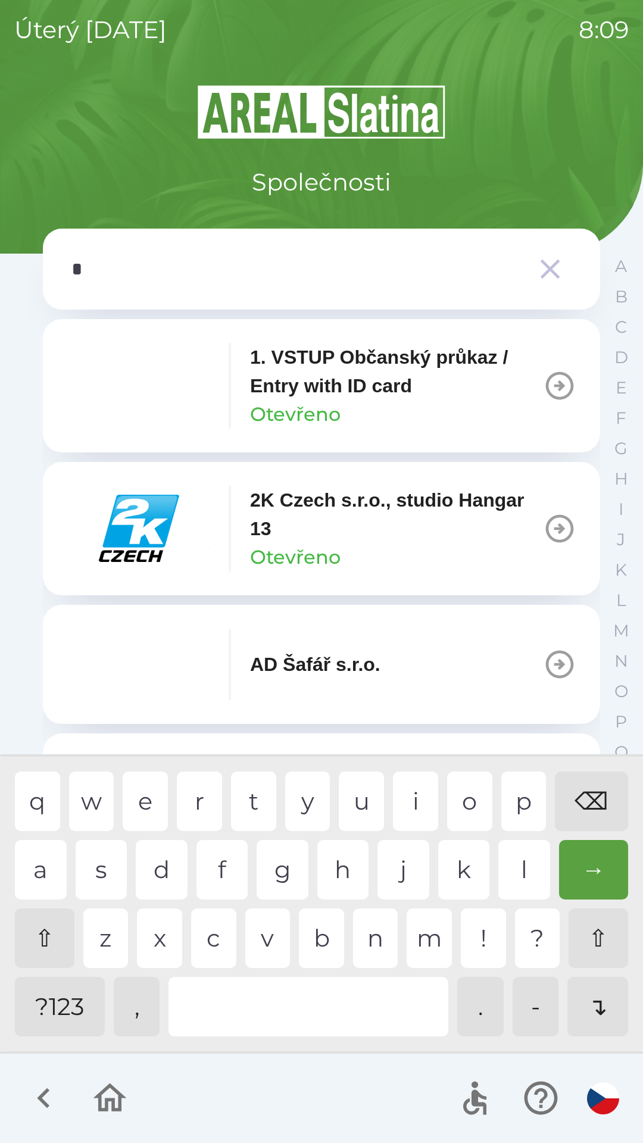
click at [50, 859] on div "a" at bounding box center [41, 870] width 52 height 60
type input "**"
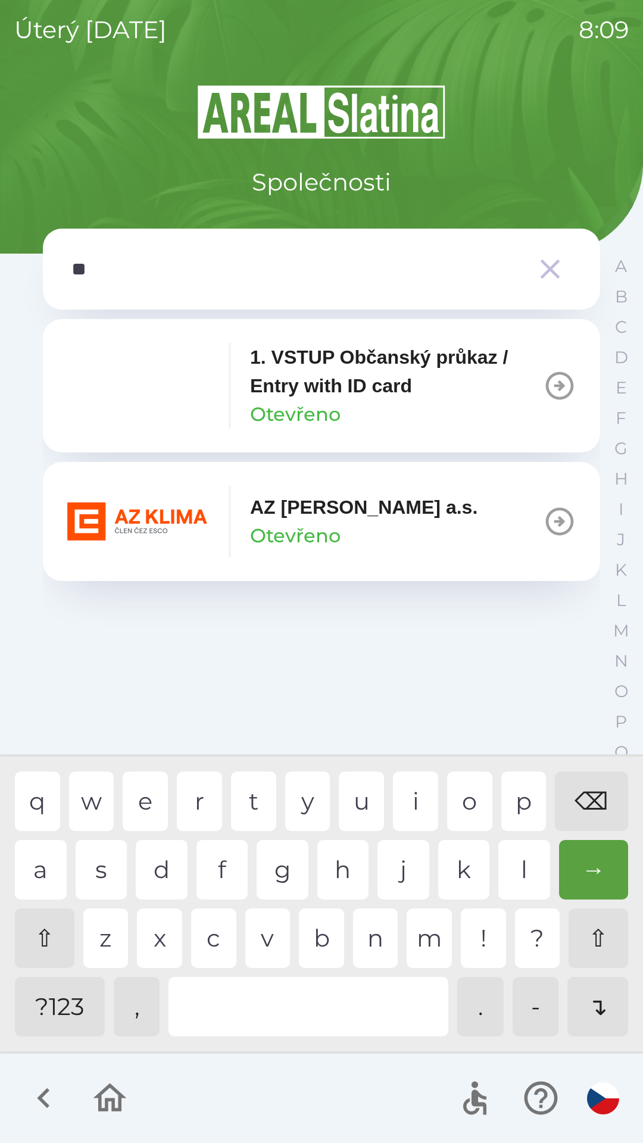
click at [444, 522] on button "AZ [PERSON_NAME] a.s. Otevřeno" at bounding box center [321, 521] width 557 height 119
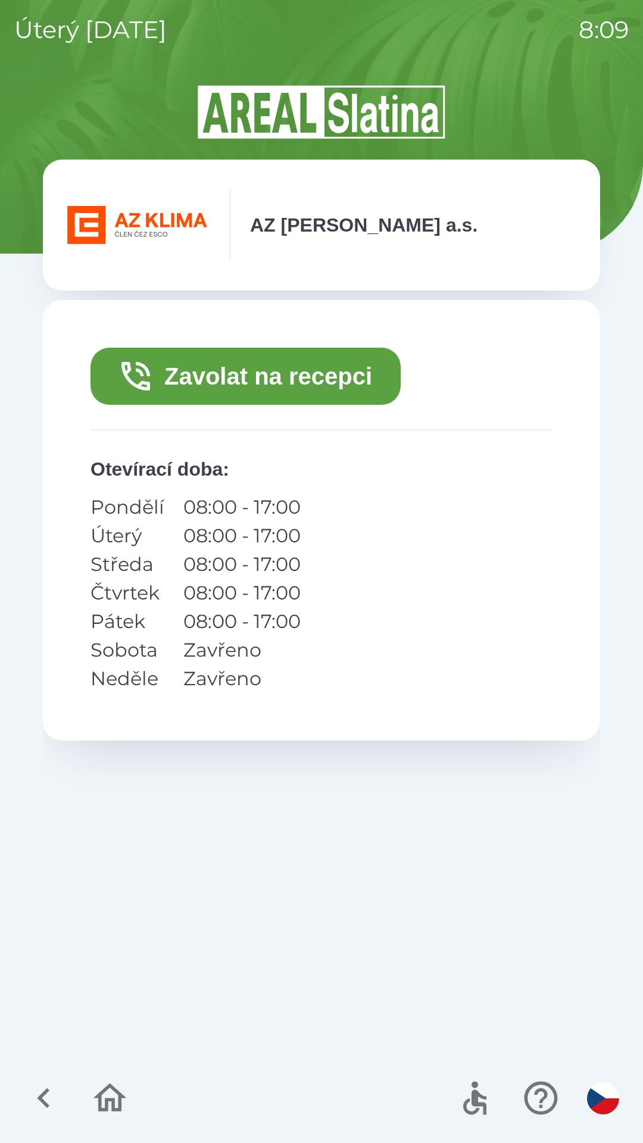
click at [358, 387] on button "Zavolat na recepci" at bounding box center [245, 376] width 310 height 57
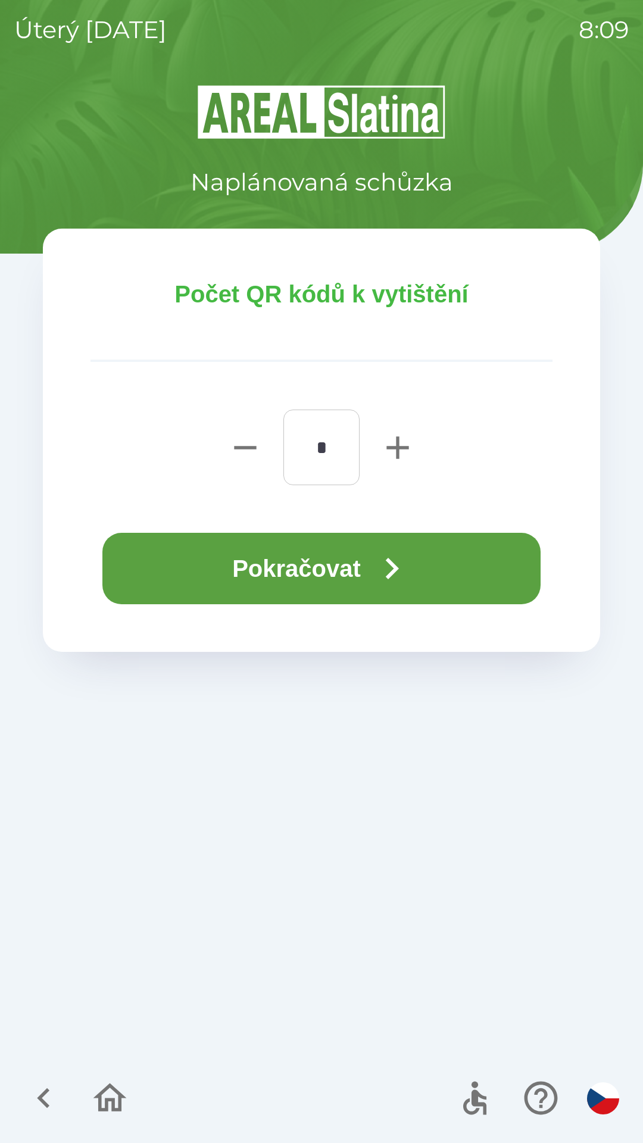
click at [210, 577] on button "Pokračovat" at bounding box center [321, 568] width 438 height 71
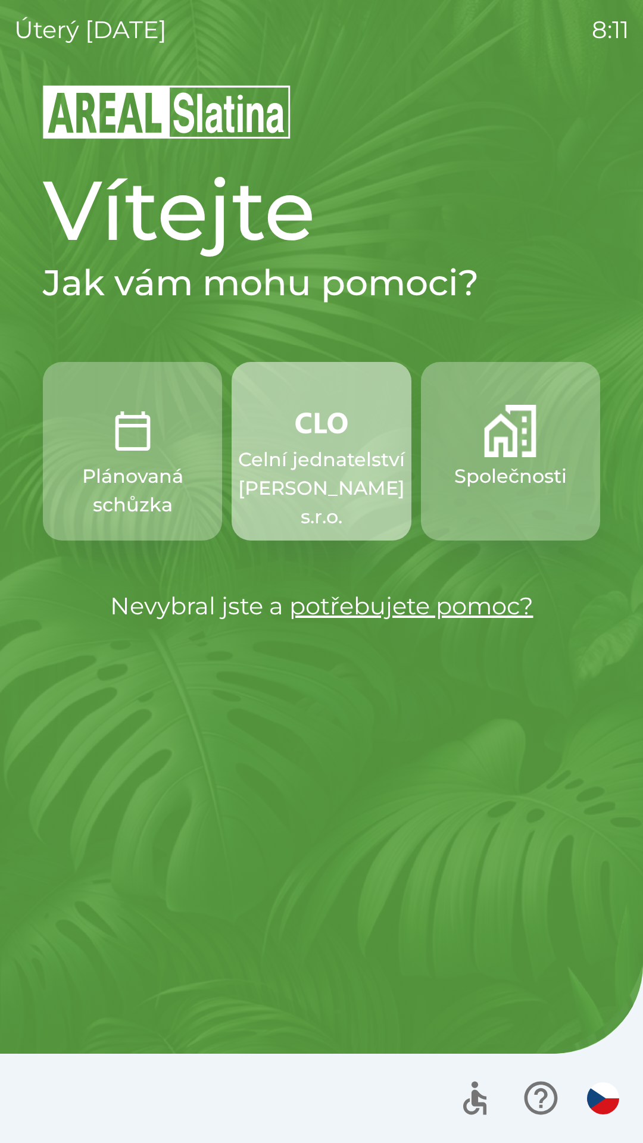
click at [309, 461] on p "Celní jednatelství [PERSON_NAME] s.r.o." at bounding box center [321, 488] width 167 height 86
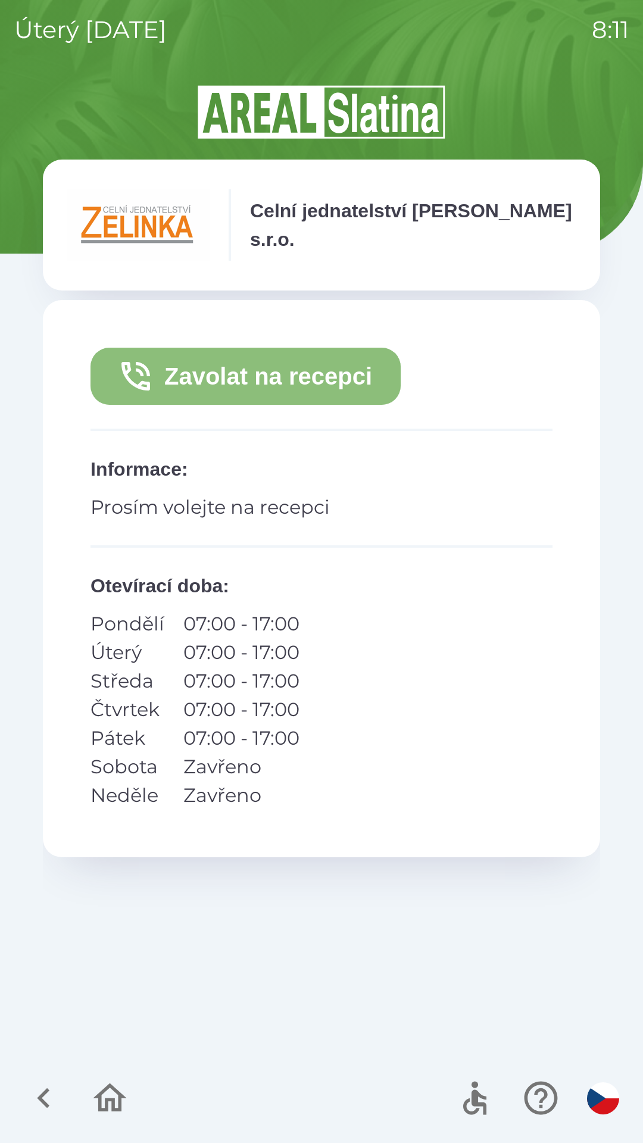
click at [285, 378] on button "Zavolat na recepci" at bounding box center [245, 376] width 310 height 57
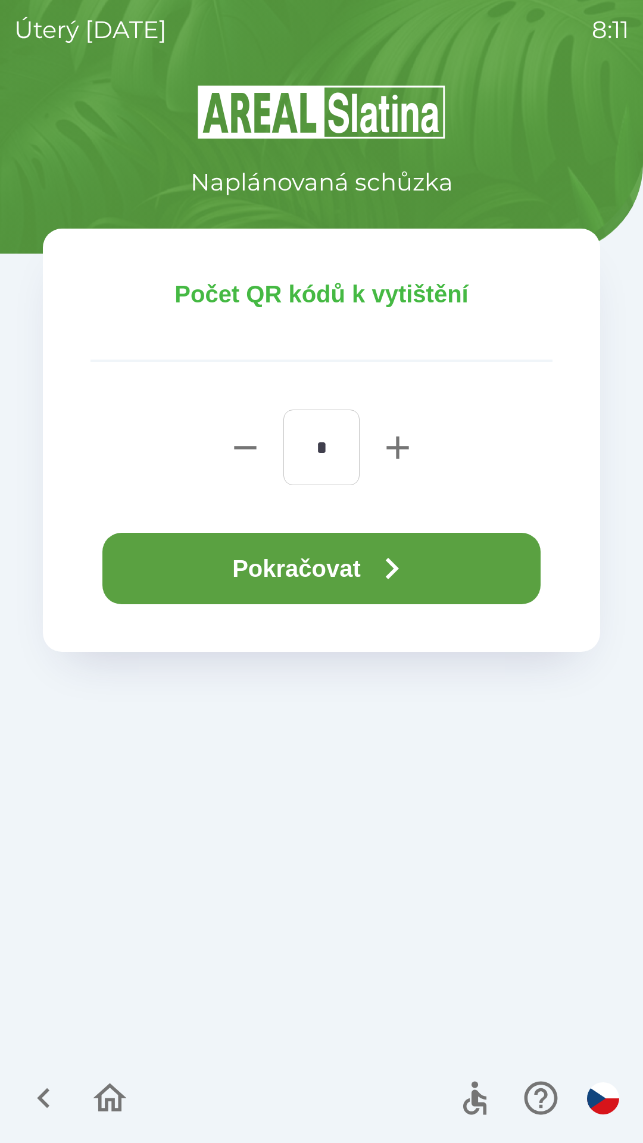
click at [401, 448] on icon "button" at bounding box center [397, 447] width 22 height 22
type input "*"
click at [326, 562] on button "Pokračovat" at bounding box center [321, 568] width 438 height 71
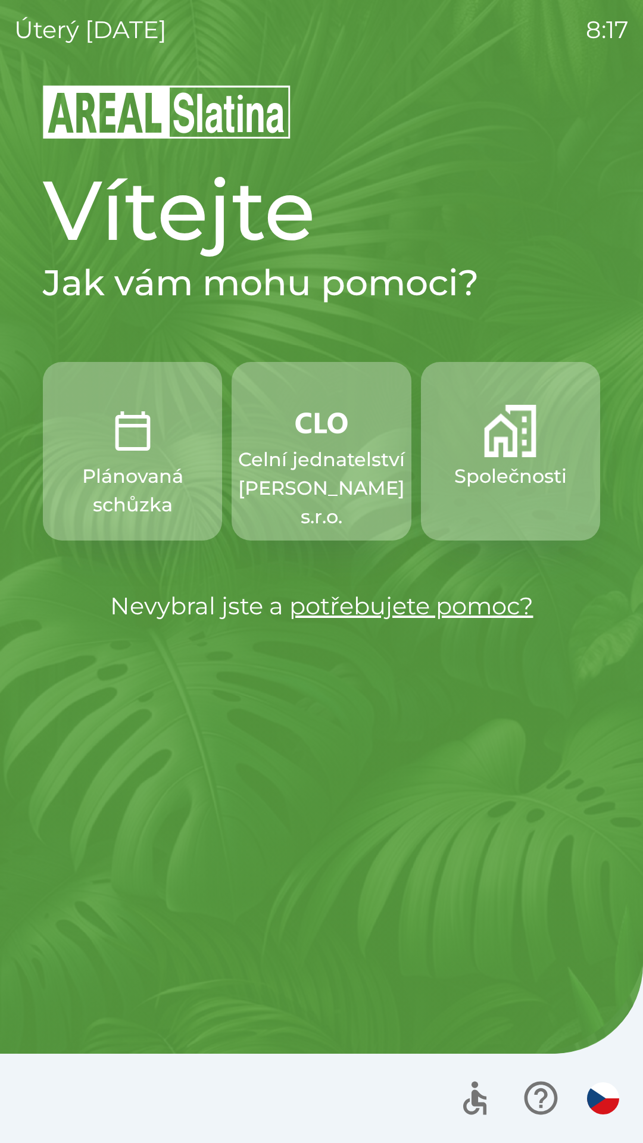
click at [495, 471] on p "Společnosti" at bounding box center [510, 476] width 112 height 29
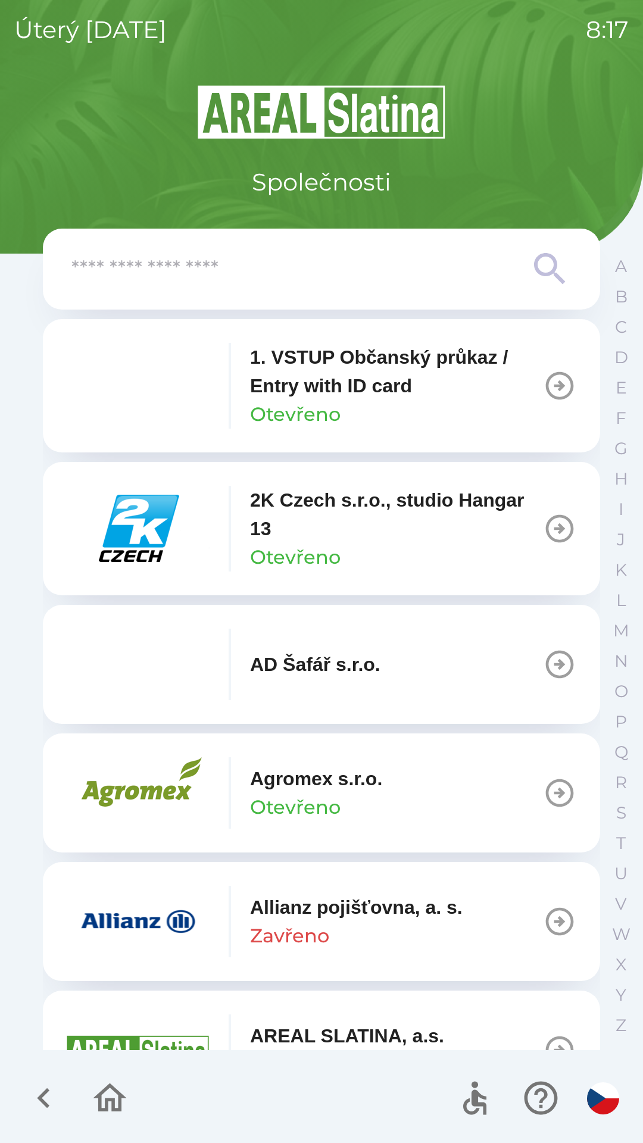
click at [140, 281] on input "text" at bounding box center [297, 269] width 452 height 33
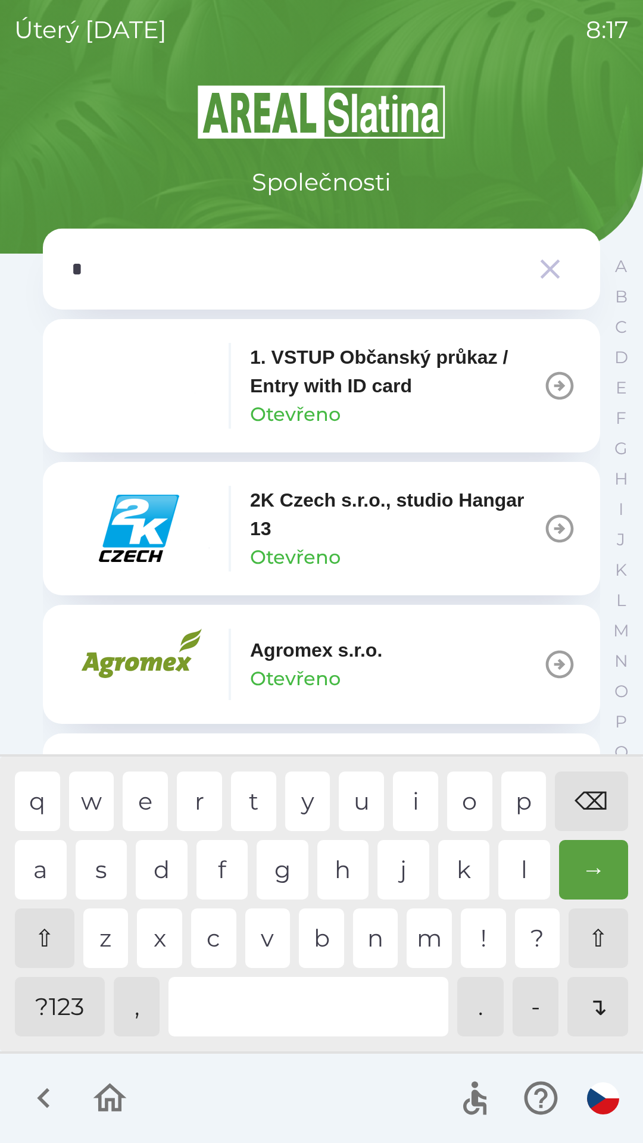
click at [140, 806] on div "e" at bounding box center [145, 801] width 45 height 60
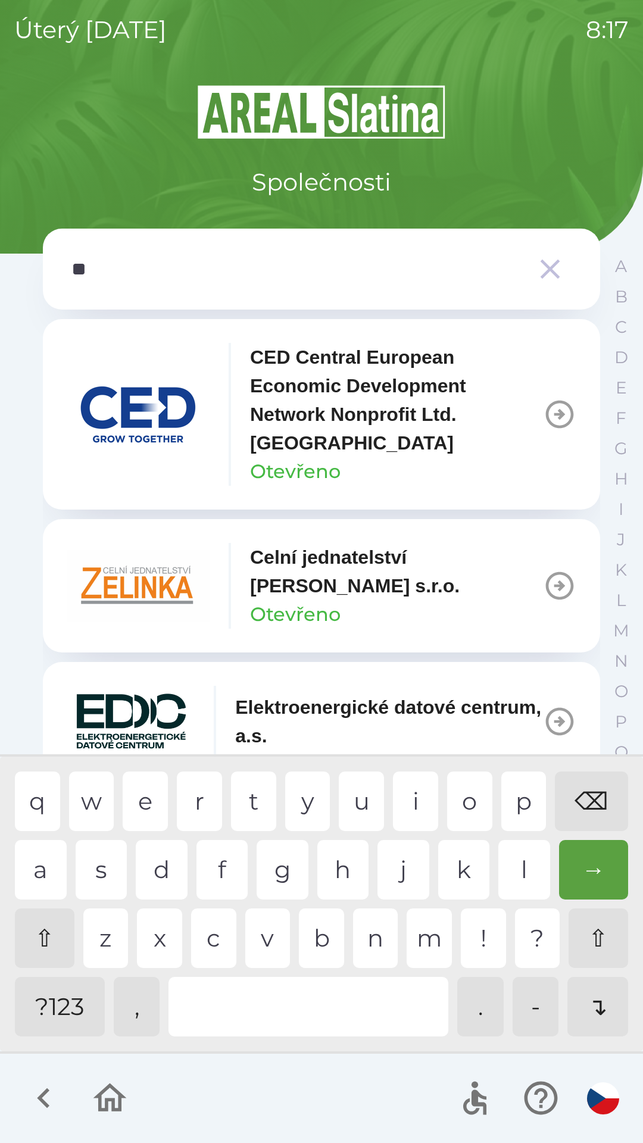
click at [520, 872] on div "l" at bounding box center [524, 870] width 52 height 60
type input "***"
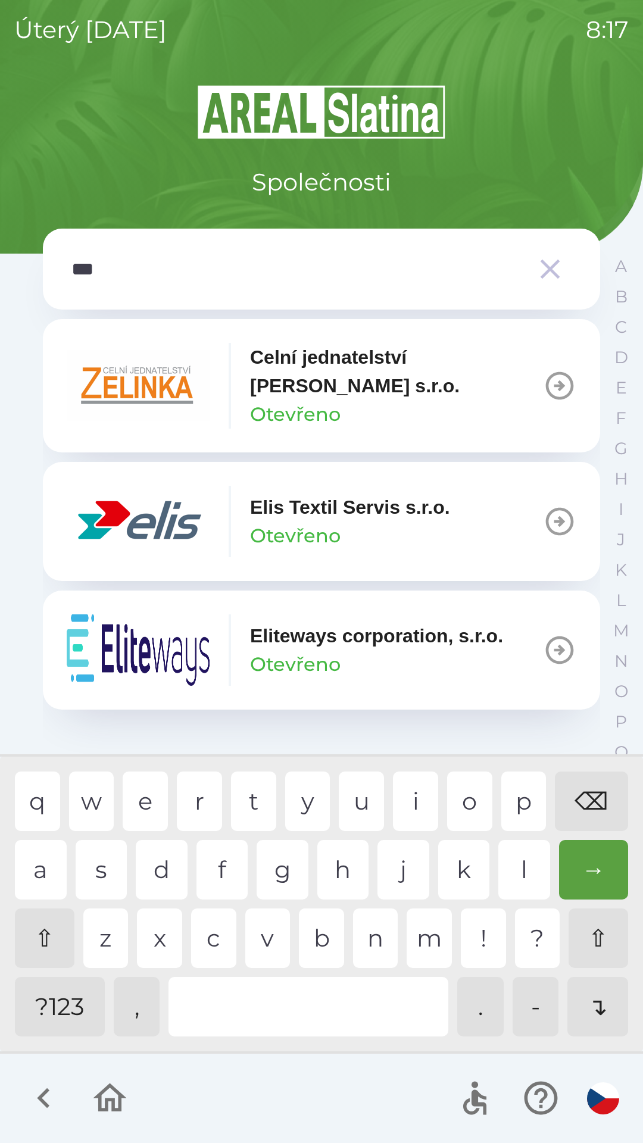
click at [412, 788] on div "i" at bounding box center [415, 801] width 45 height 60
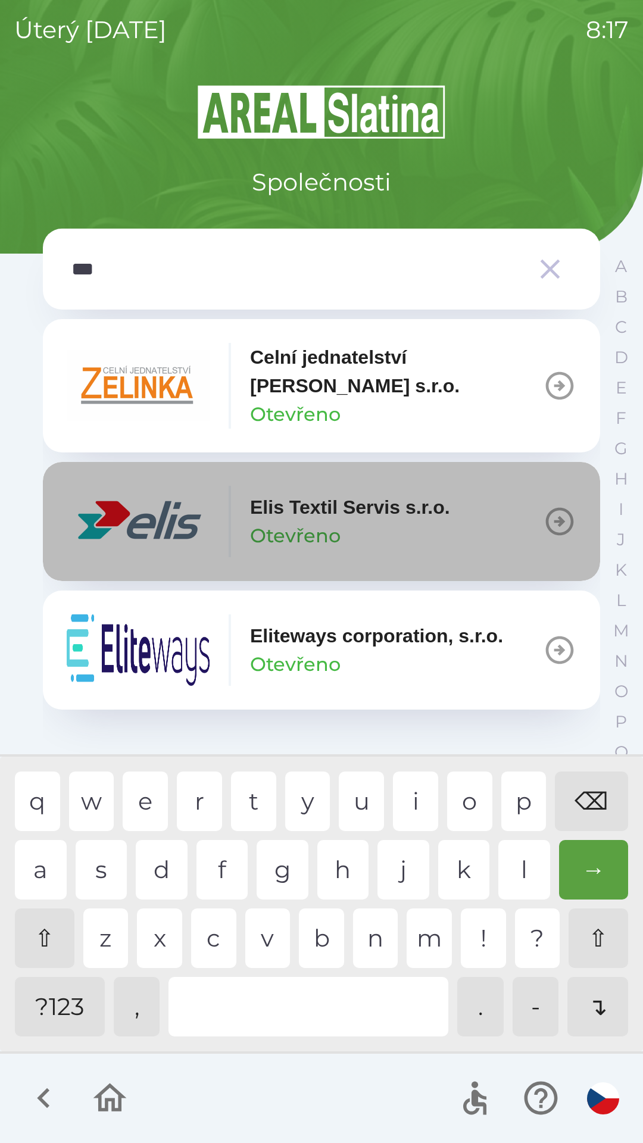
click at [317, 524] on p "Otevřeno" at bounding box center [295, 535] width 90 height 29
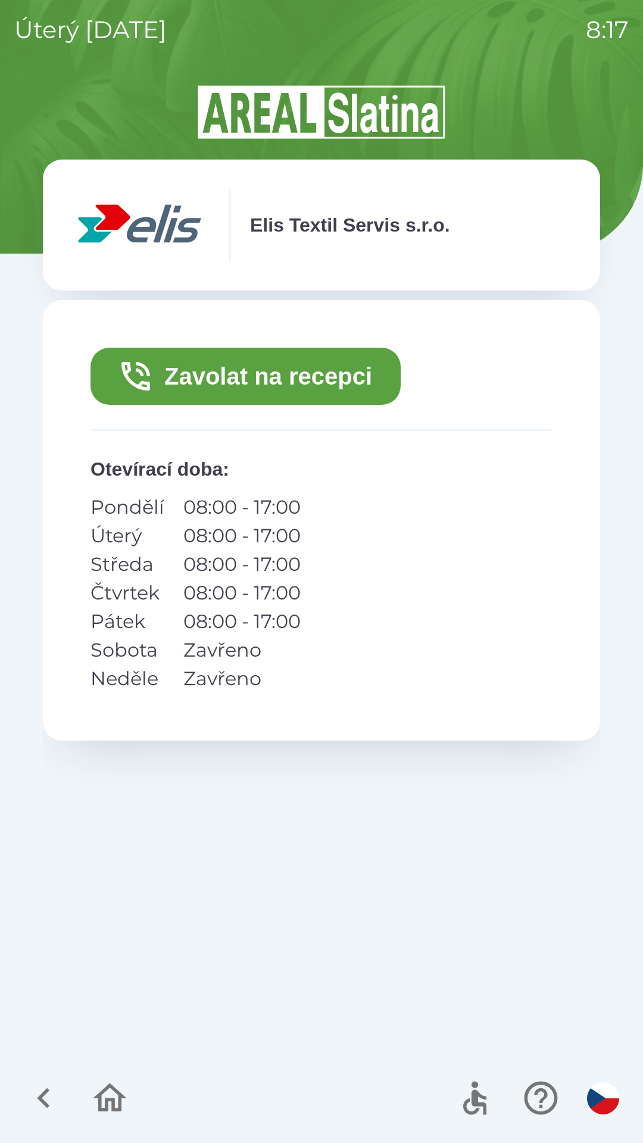
click at [243, 387] on button "Zavolat na recepci" at bounding box center [245, 376] width 310 height 57
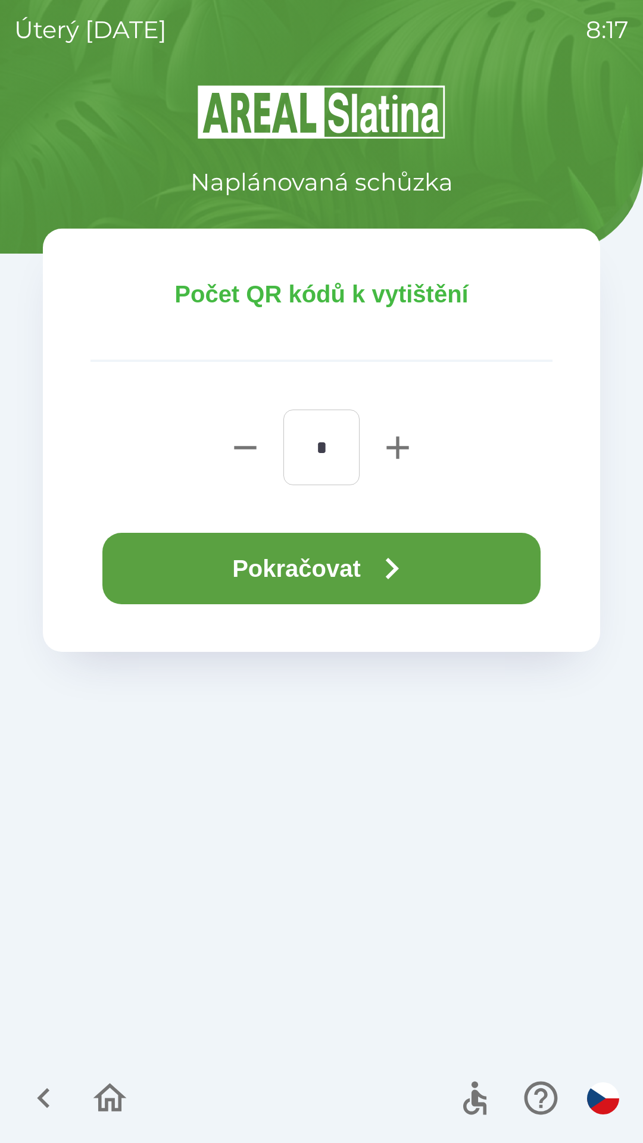
click at [301, 549] on button "Pokračovat" at bounding box center [321, 568] width 438 height 71
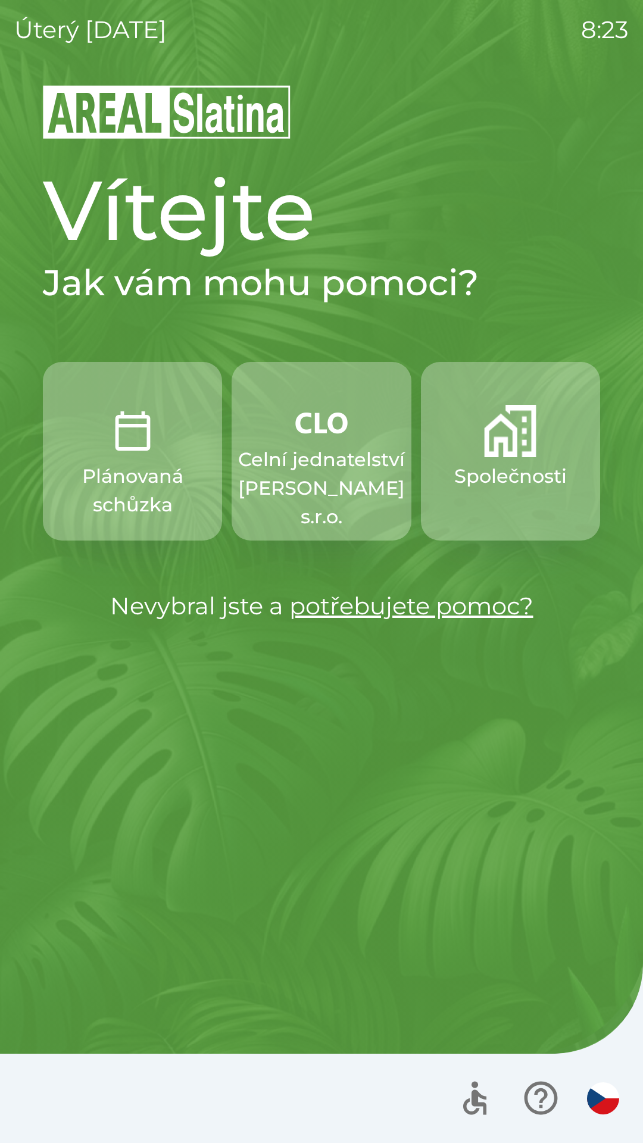
click at [334, 499] on p "Celní jednatelství [PERSON_NAME] s.r.o." at bounding box center [321, 488] width 167 height 86
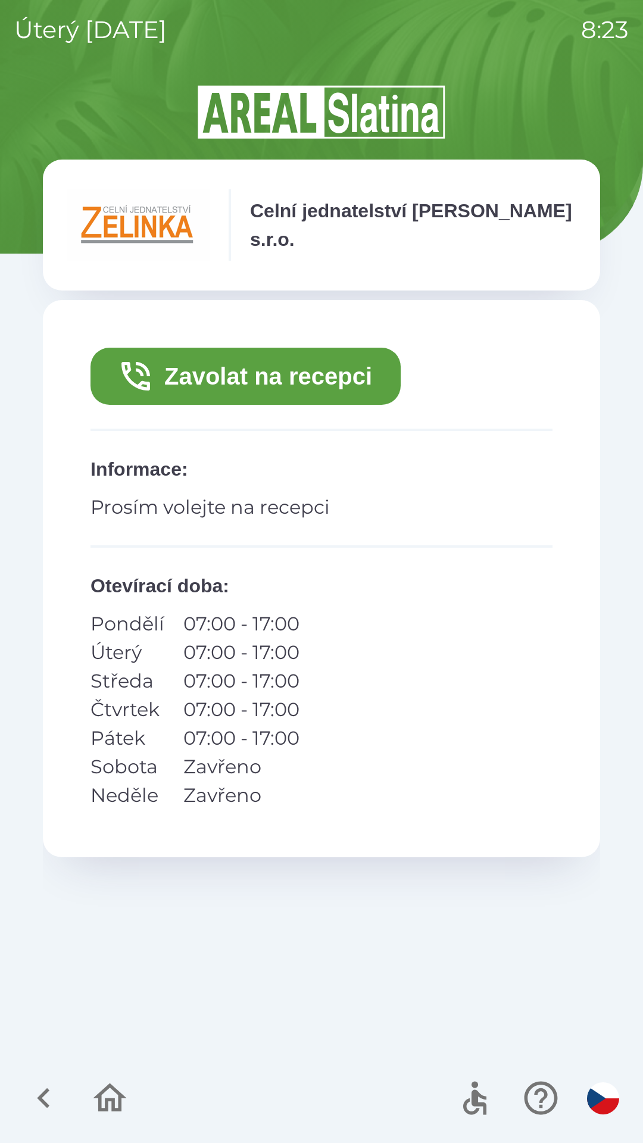
click at [344, 372] on button "Zavolat na recepci" at bounding box center [245, 376] width 310 height 57
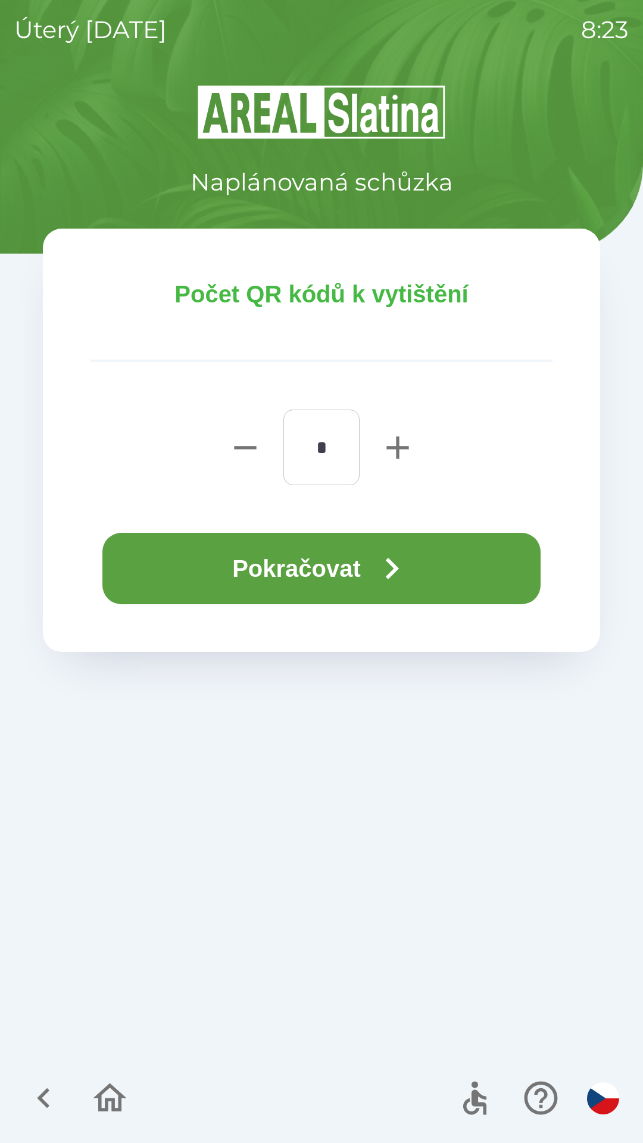
click at [399, 445] on icon "button" at bounding box center [397, 447] width 22 height 22
type input "*"
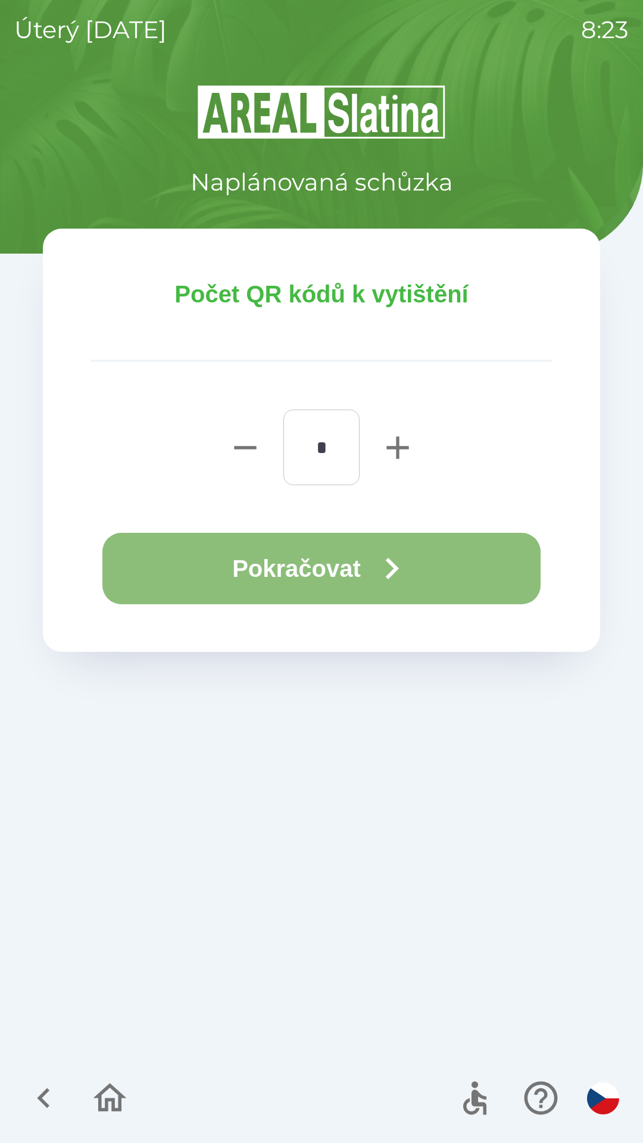
click at [373, 568] on button "Pokračovat" at bounding box center [321, 568] width 438 height 71
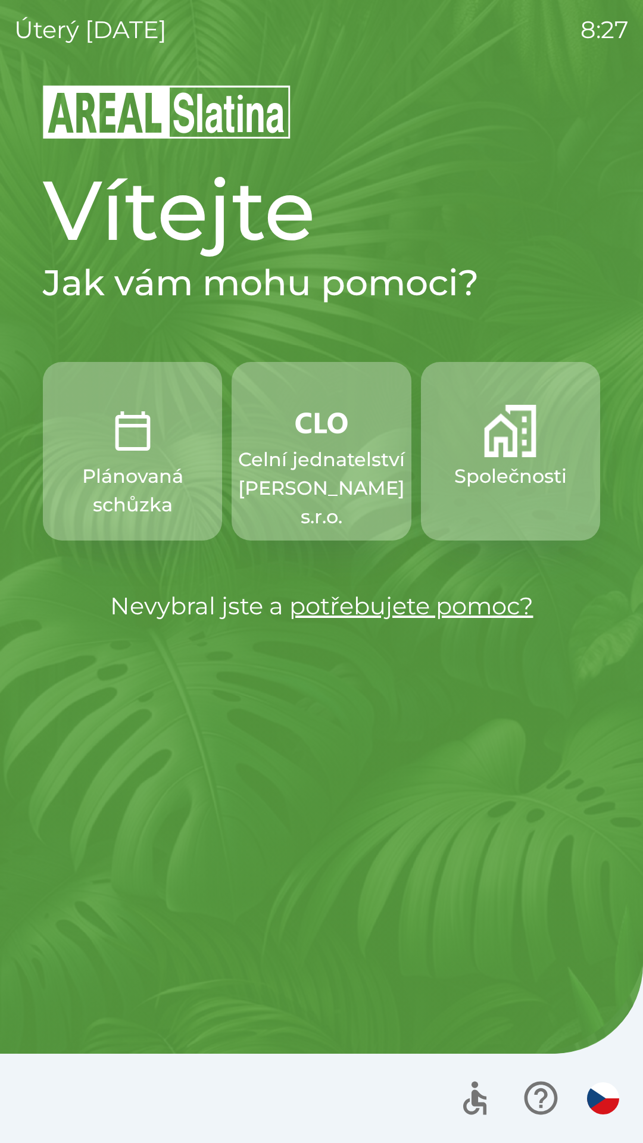
click at [317, 472] on p "Celní jednatelství [PERSON_NAME] s.r.o." at bounding box center [321, 488] width 167 height 86
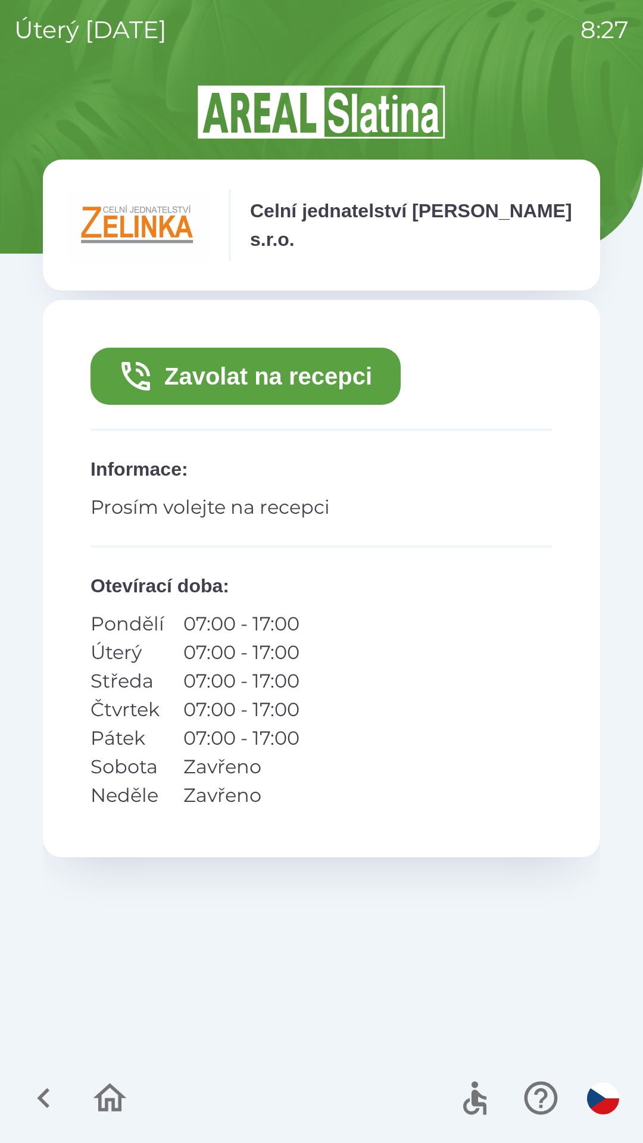
click at [231, 377] on button "Zavolat na recepci" at bounding box center [245, 376] width 310 height 57
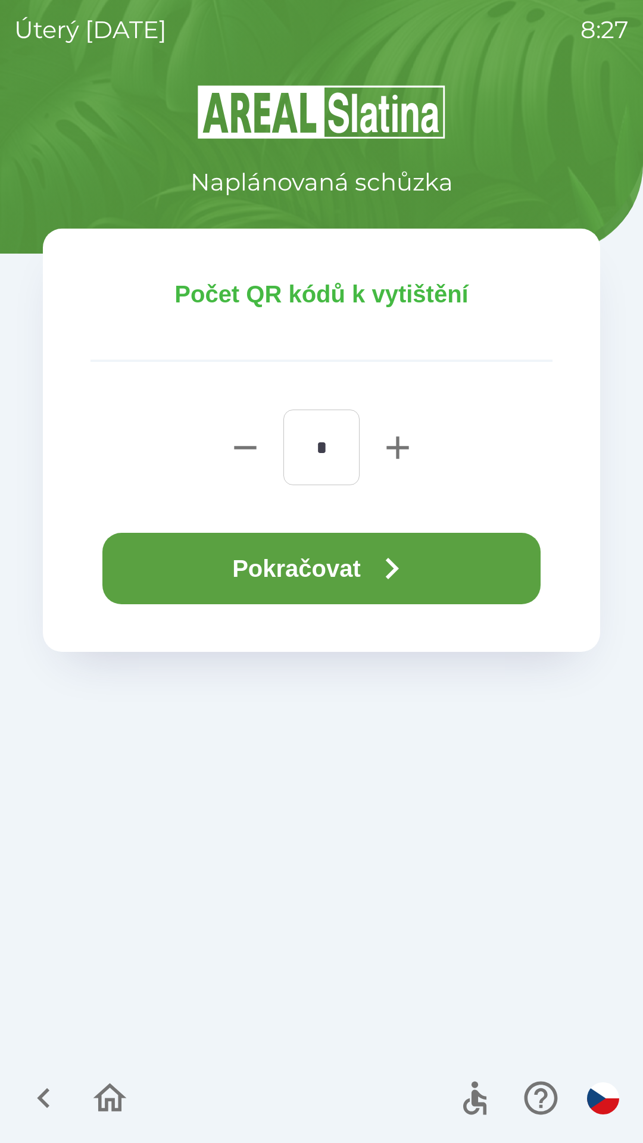
click at [397, 451] on icon "button" at bounding box center [397, 447] width 22 height 22
type input "*"
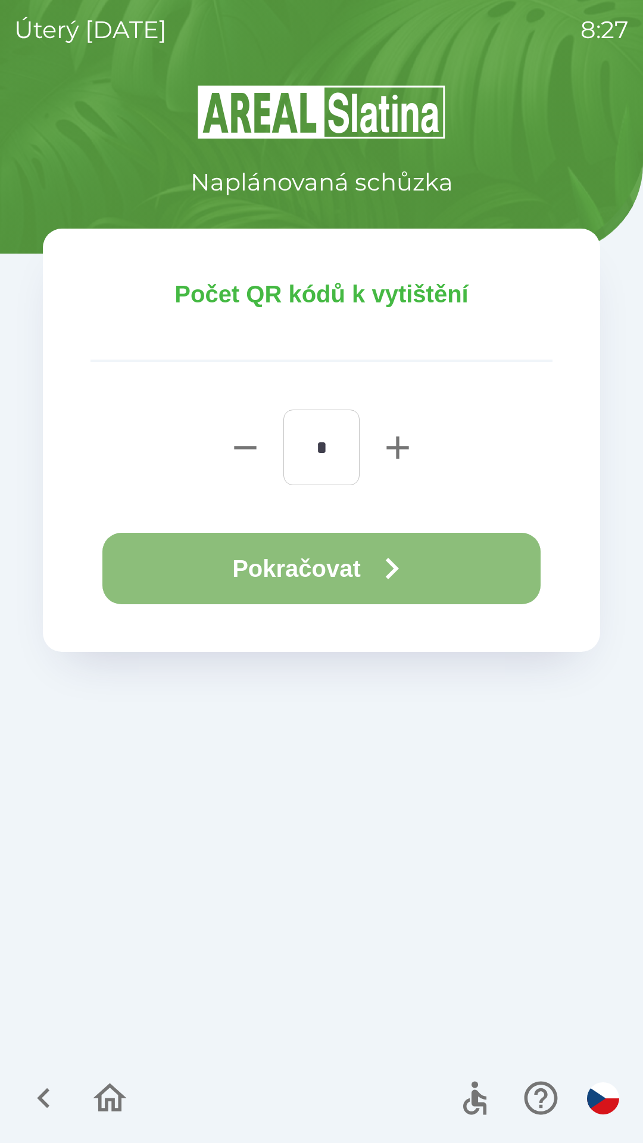
click at [389, 547] on icon "button" at bounding box center [391, 568] width 43 height 43
